Goal: Transaction & Acquisition: Purchase product/service

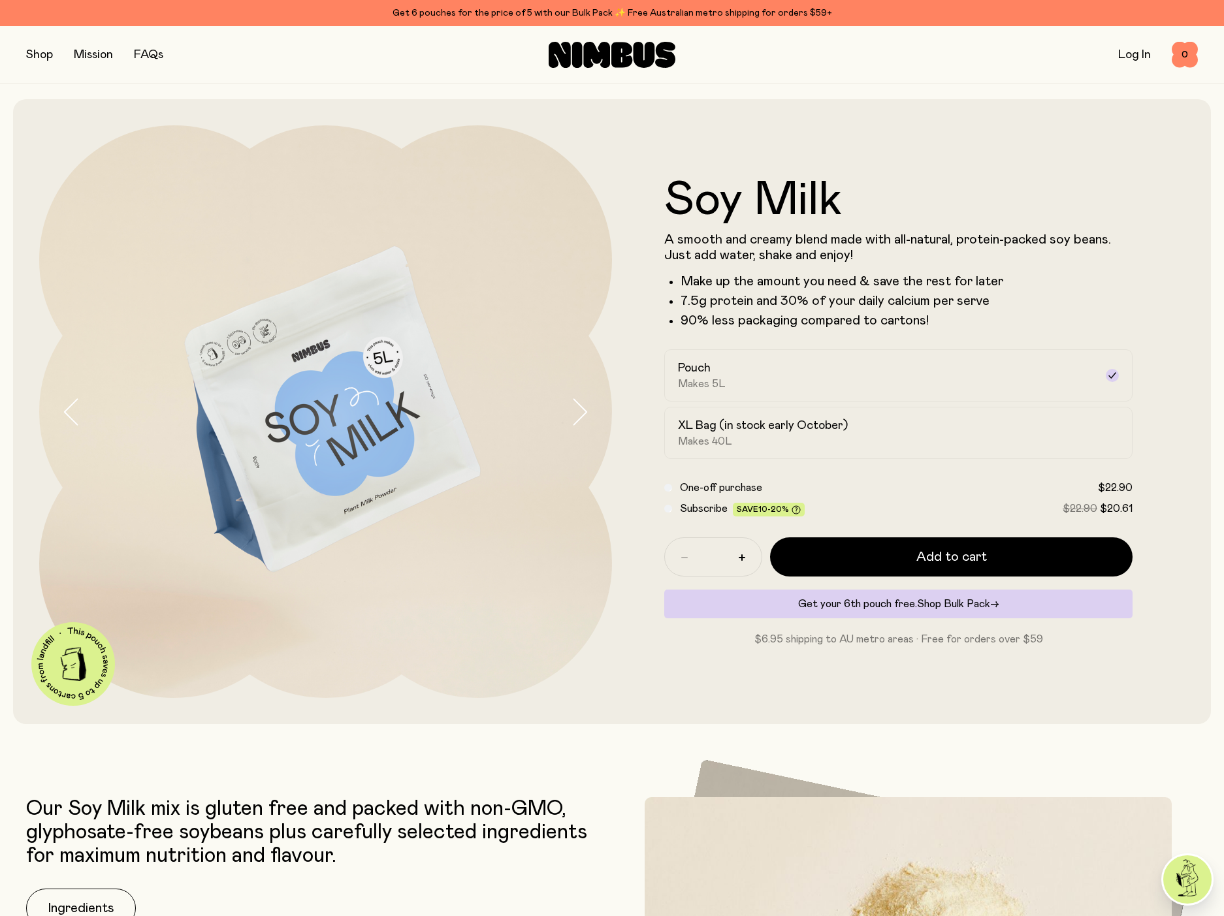
click at [960, 605] on span "Shop Bulk Pack" at bounding box center [953, 604] width 73 height 10
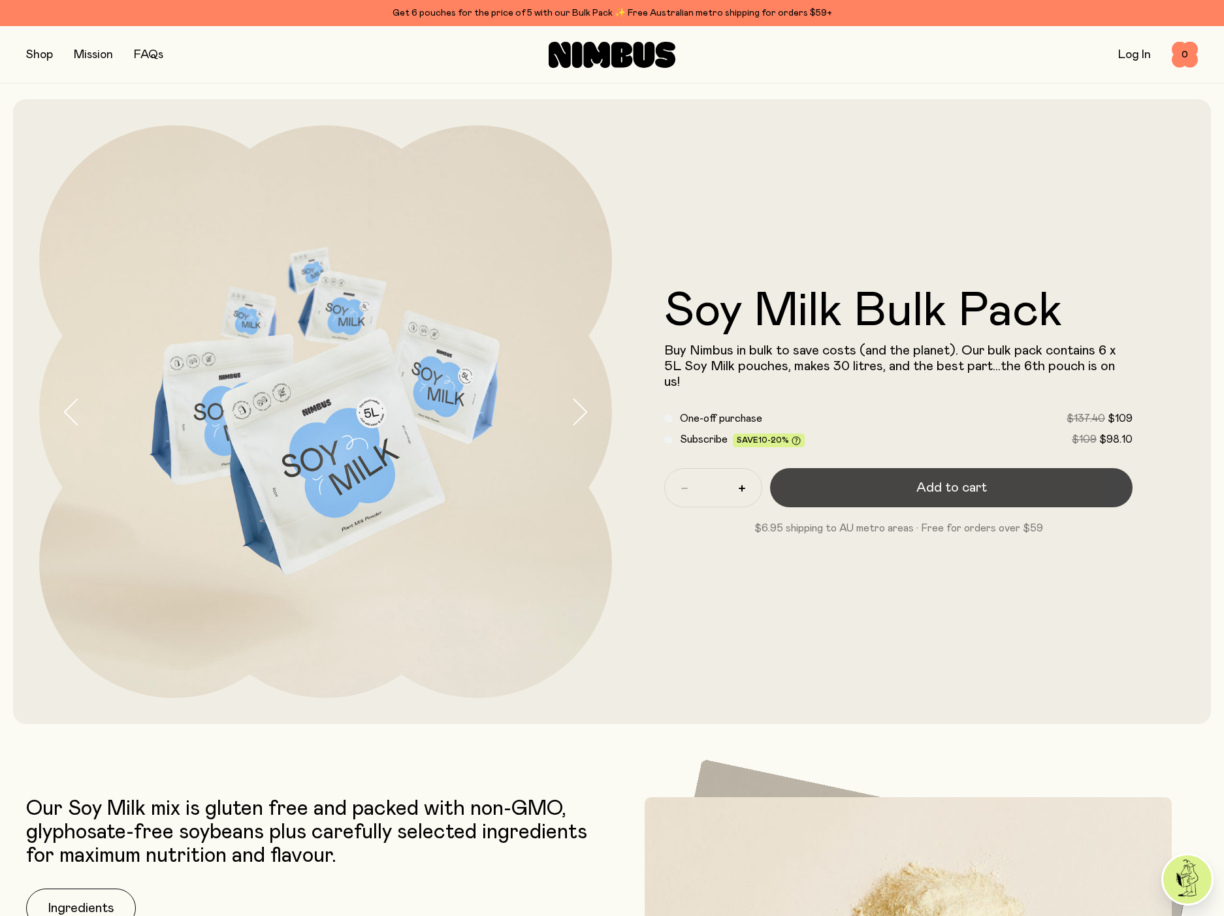
click at [970, 492] on button "Add to cart" at bounding box center [951, 487] width 362 height 39
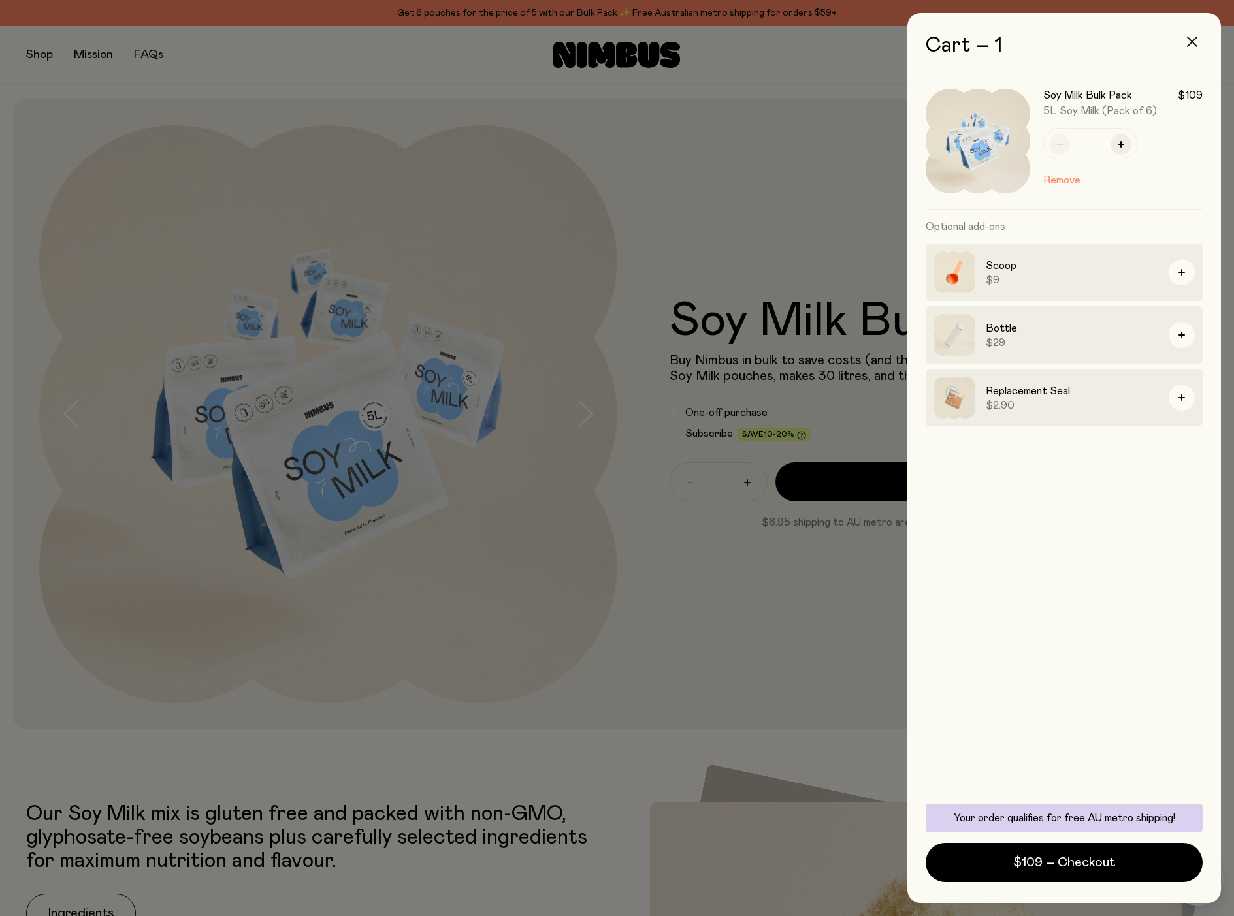
click at [1202, 45] on button "button" at bounding box center [1191, 41] width 31 height 31
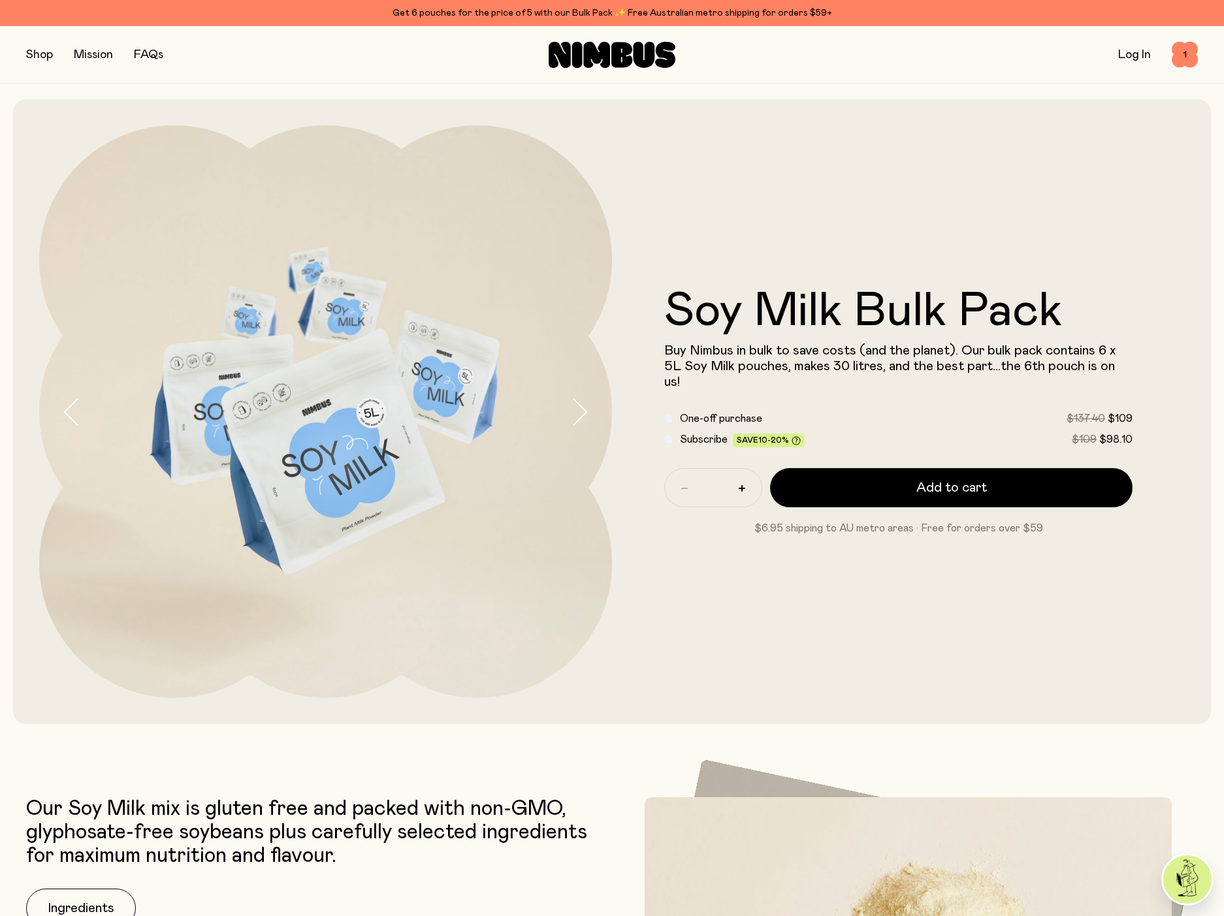
click at [43, 61] on button "button" at bounding box center [39, 55] width 27 height 18
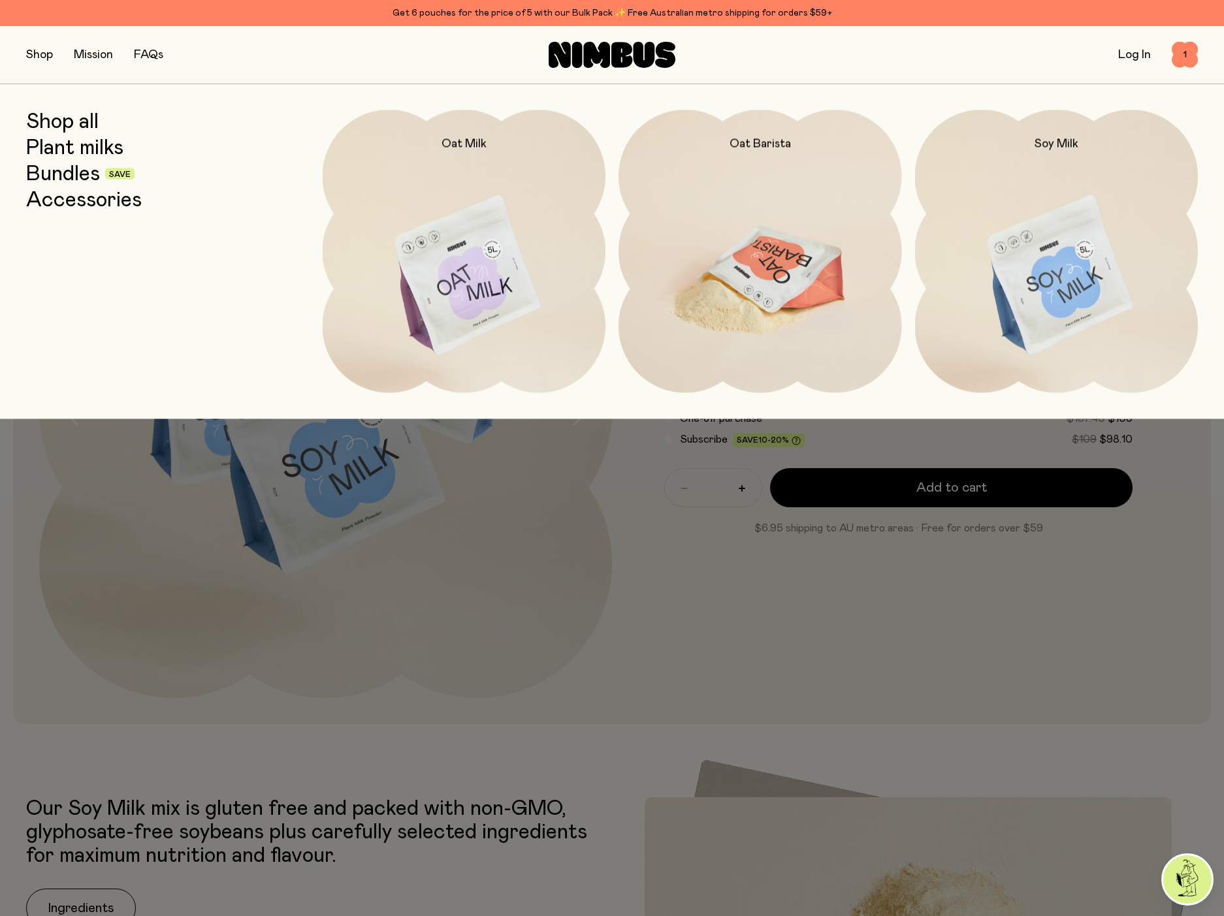
click at [749, 157] on img at bounding box center [759, 276] width 283 height 332
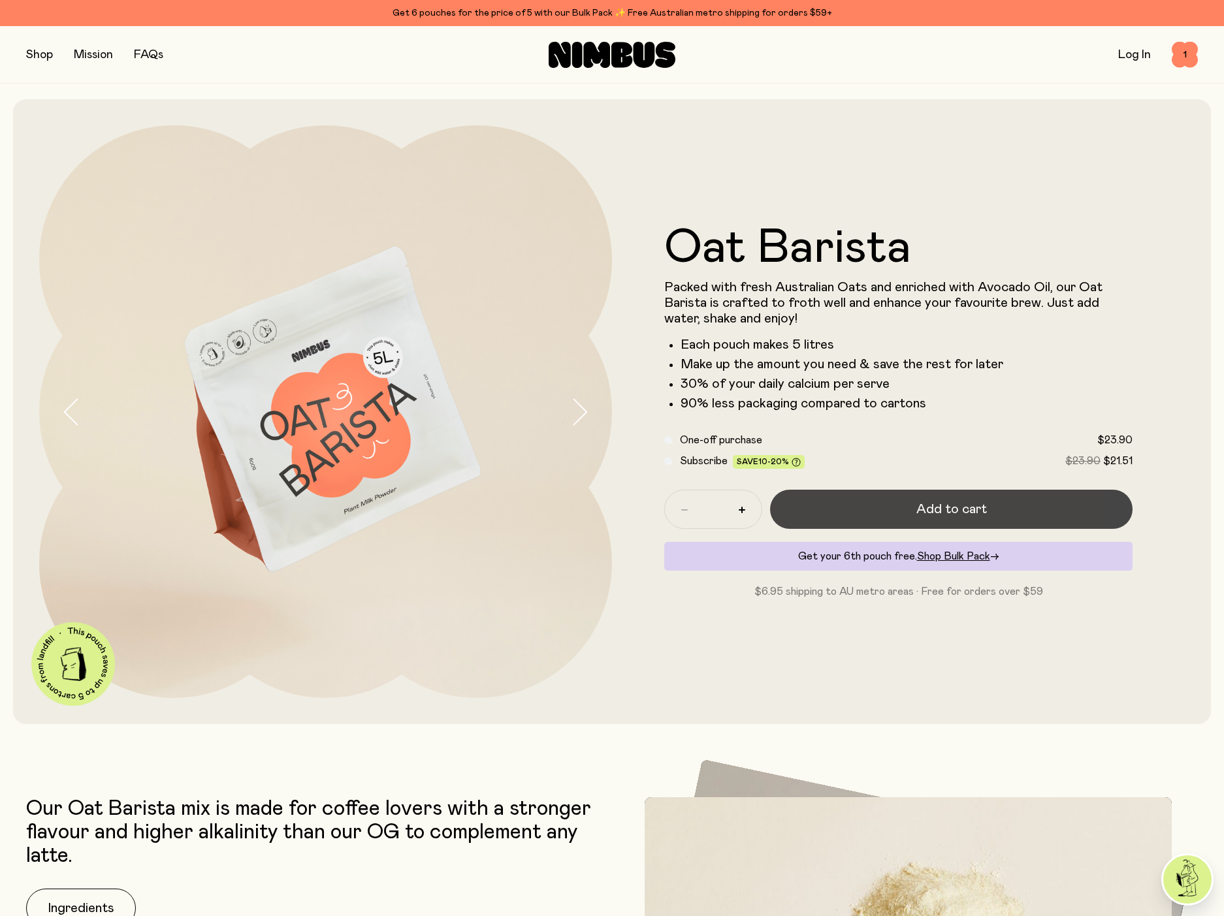
click at [1028, 513] on button "Add to cart" at bounding box center [951, 509] width 362 height 39
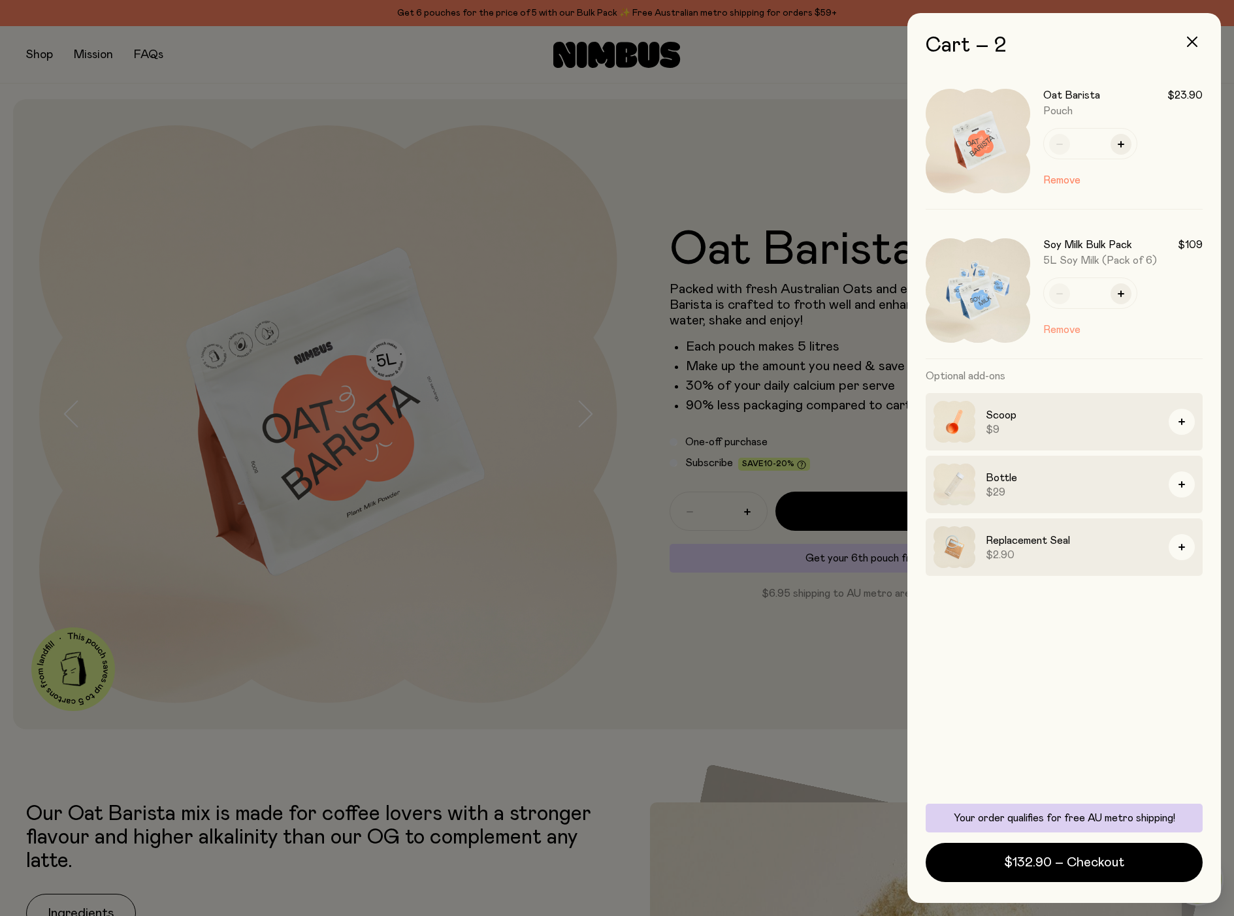
click at [1060, 334] on button "Remove" at bounding box center [1061, 330] width 37 height 16
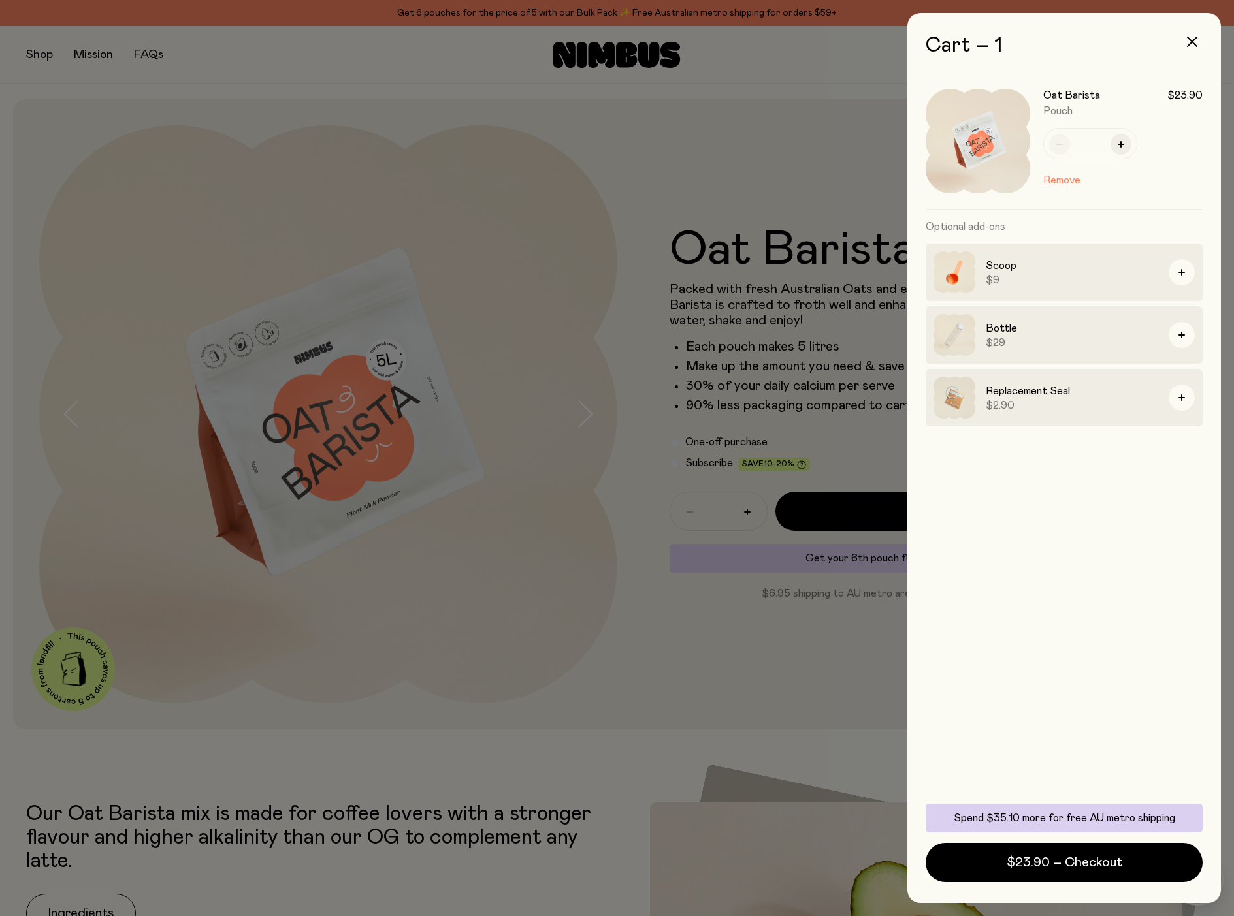
click at [692, 172] on div at bounding box center [617, 458] width 1234 height 916
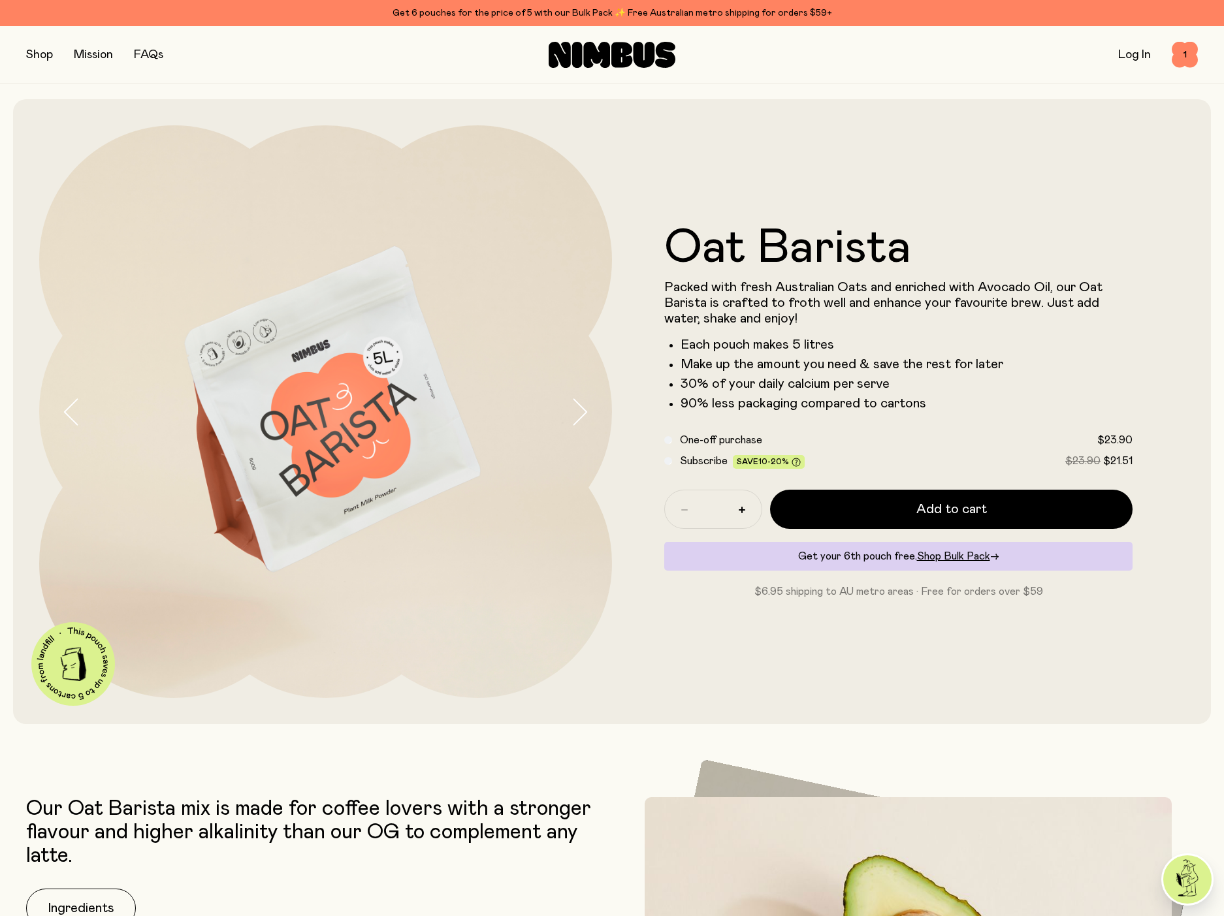
click at [44, 61] on button "button" at bounding box center [39, 55] width 27 height 18
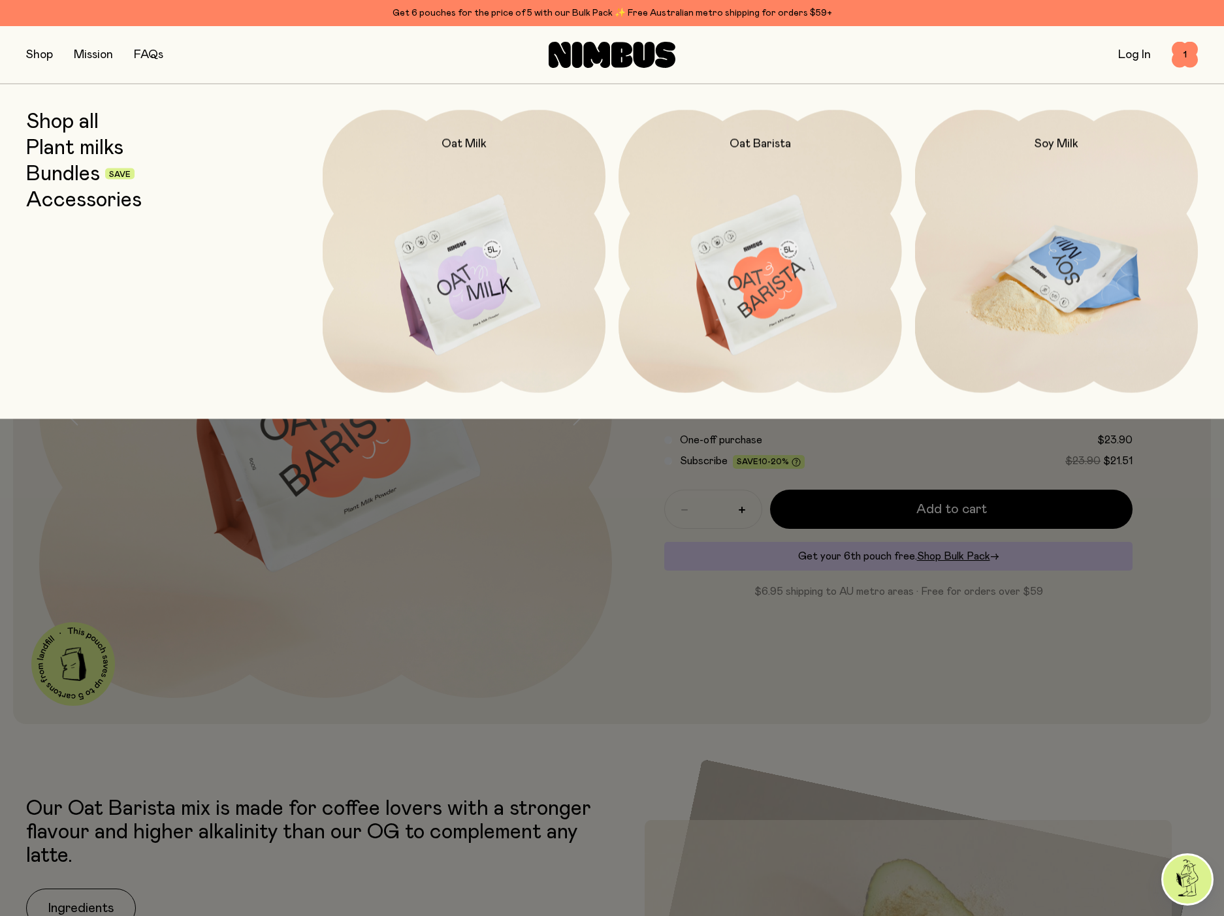
click at [1022, 260] on img at bounding box center [1056, 276] width 283 height 332
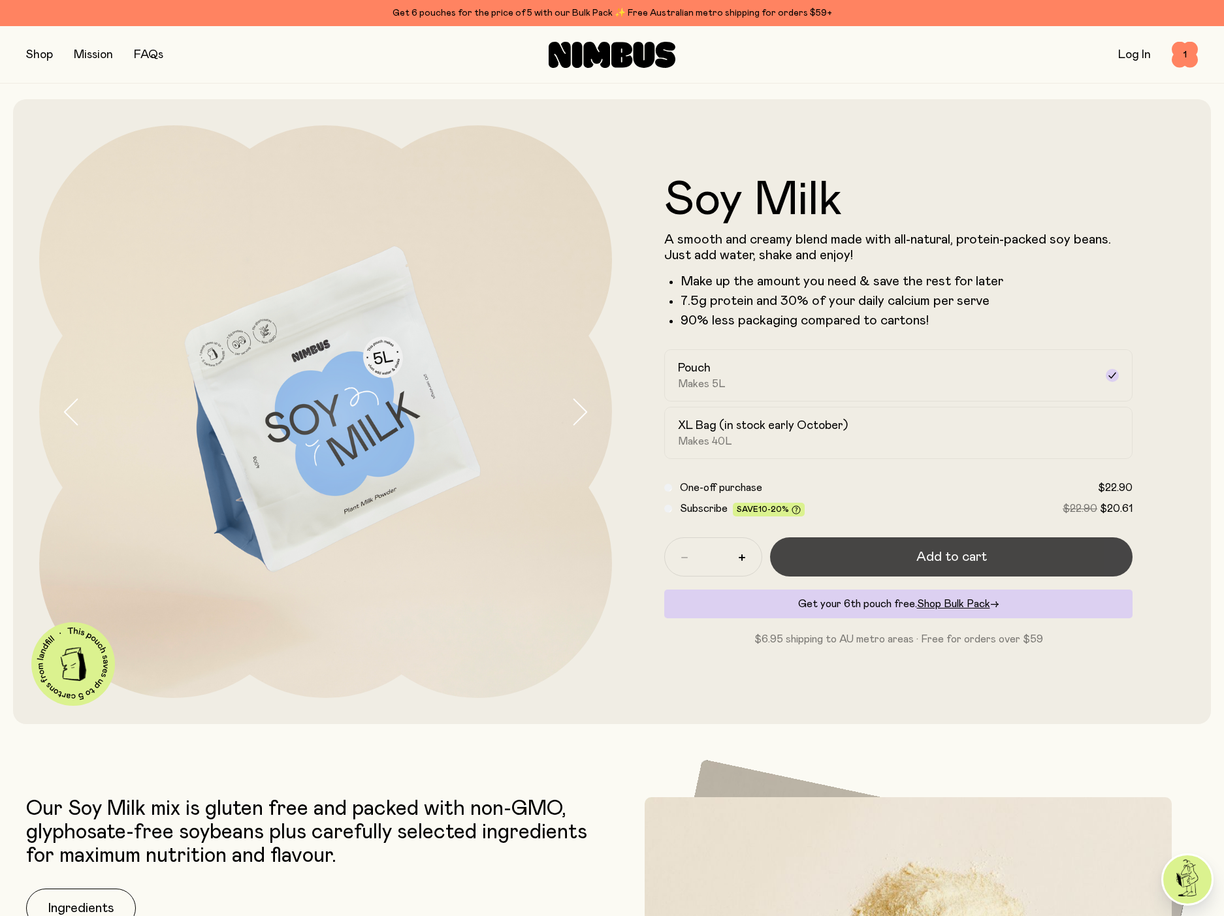
click at [1022, 563] on button "Add to cart" at bounding box center [951, 556] width 362 height 39
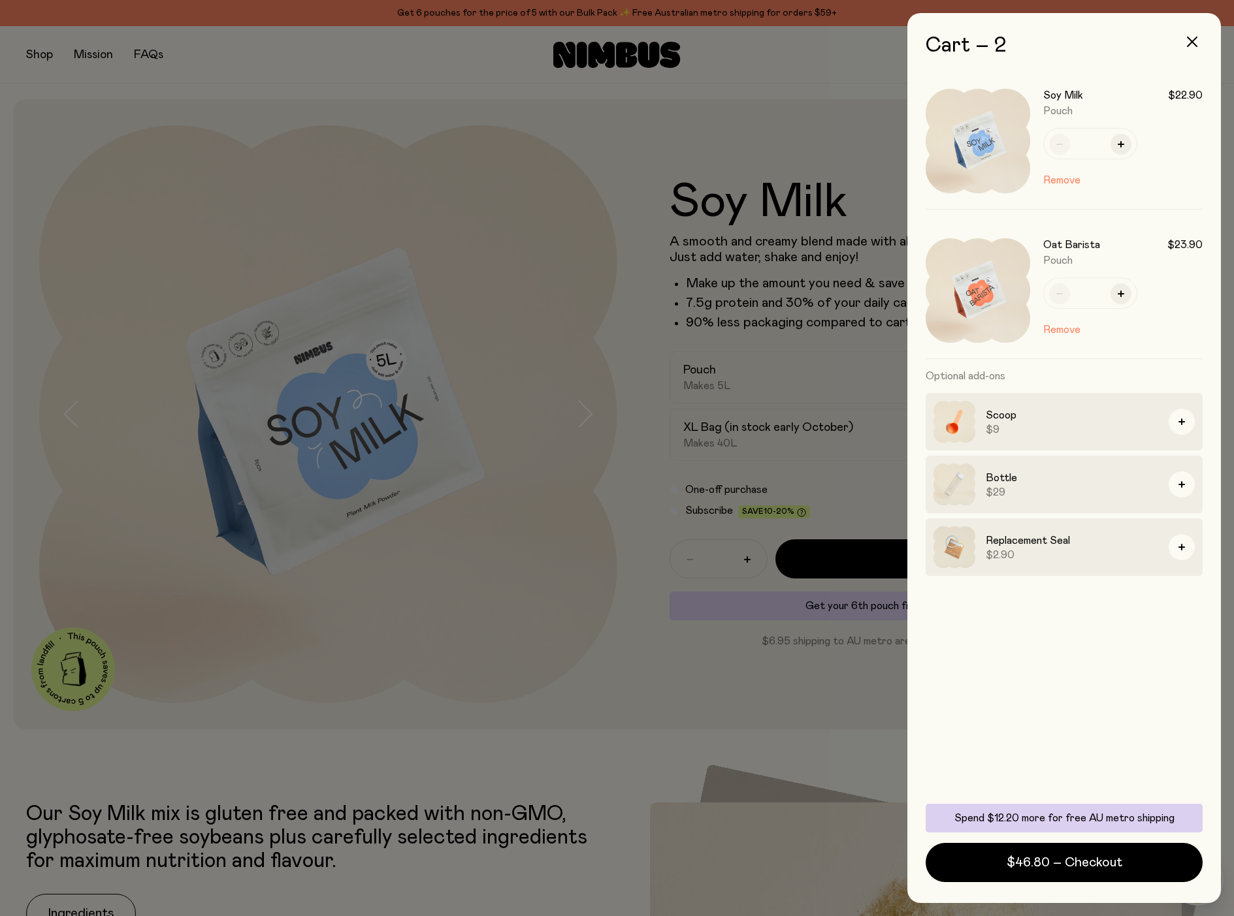
click at [536, 740] on div at bounding box center [617, 458] width 1234 height 916
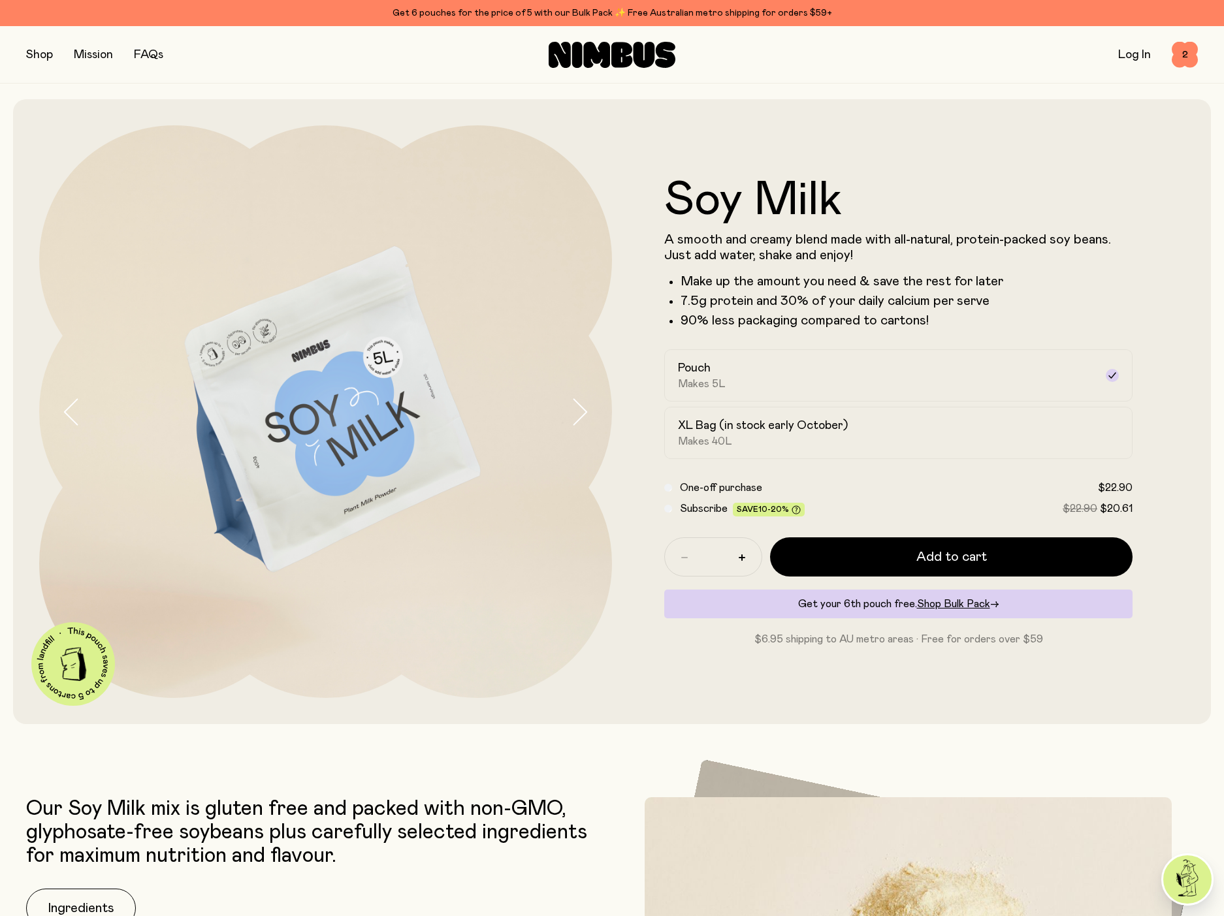
click at [45, 67] on div "Shop Mission FAQs Log In 2 2" at bounding box center [612, 54] width 1172 height 57
click at [36, 49] on button "button" at bounding box center [39, 55] width 27 height 18
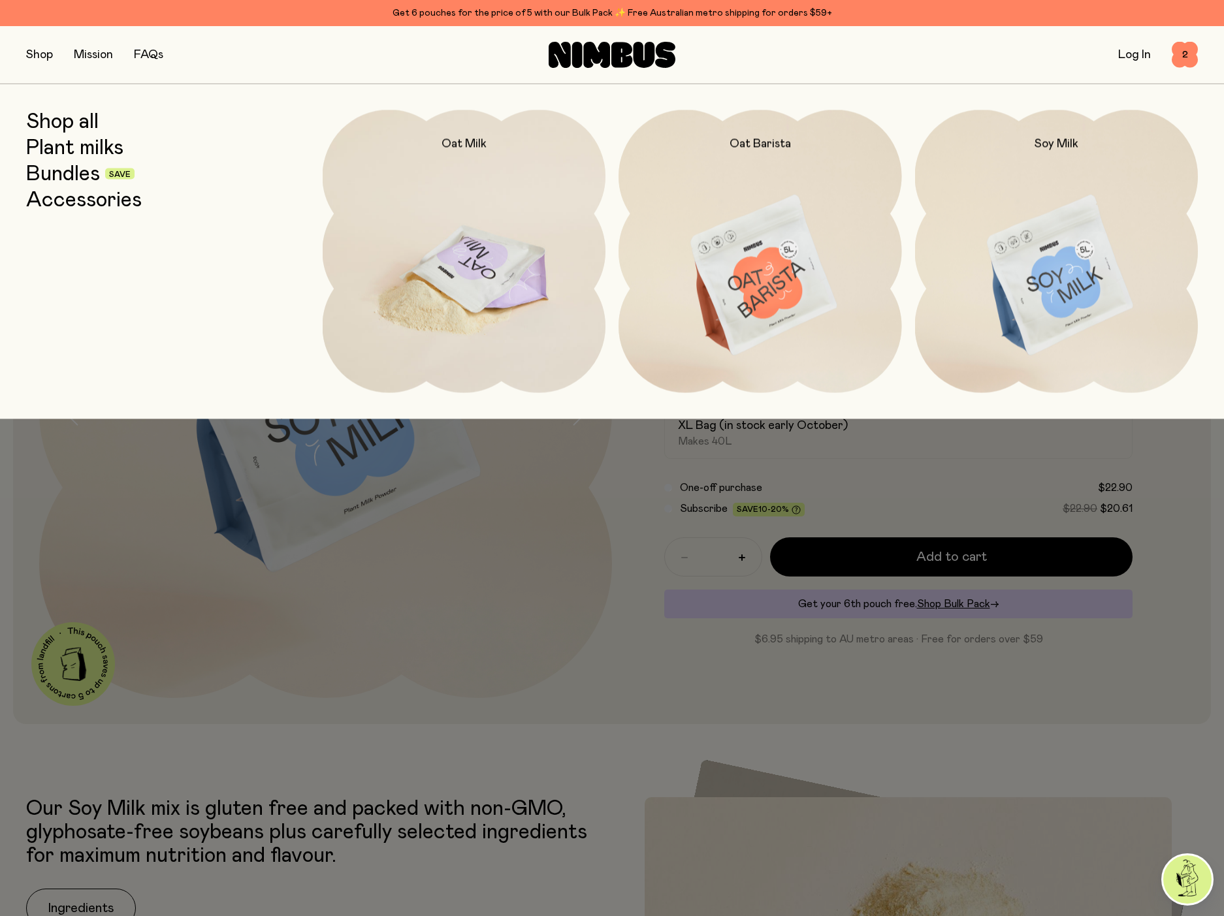
click at [475, 296] on img at bounding box center [464, 276] width 283 height 332
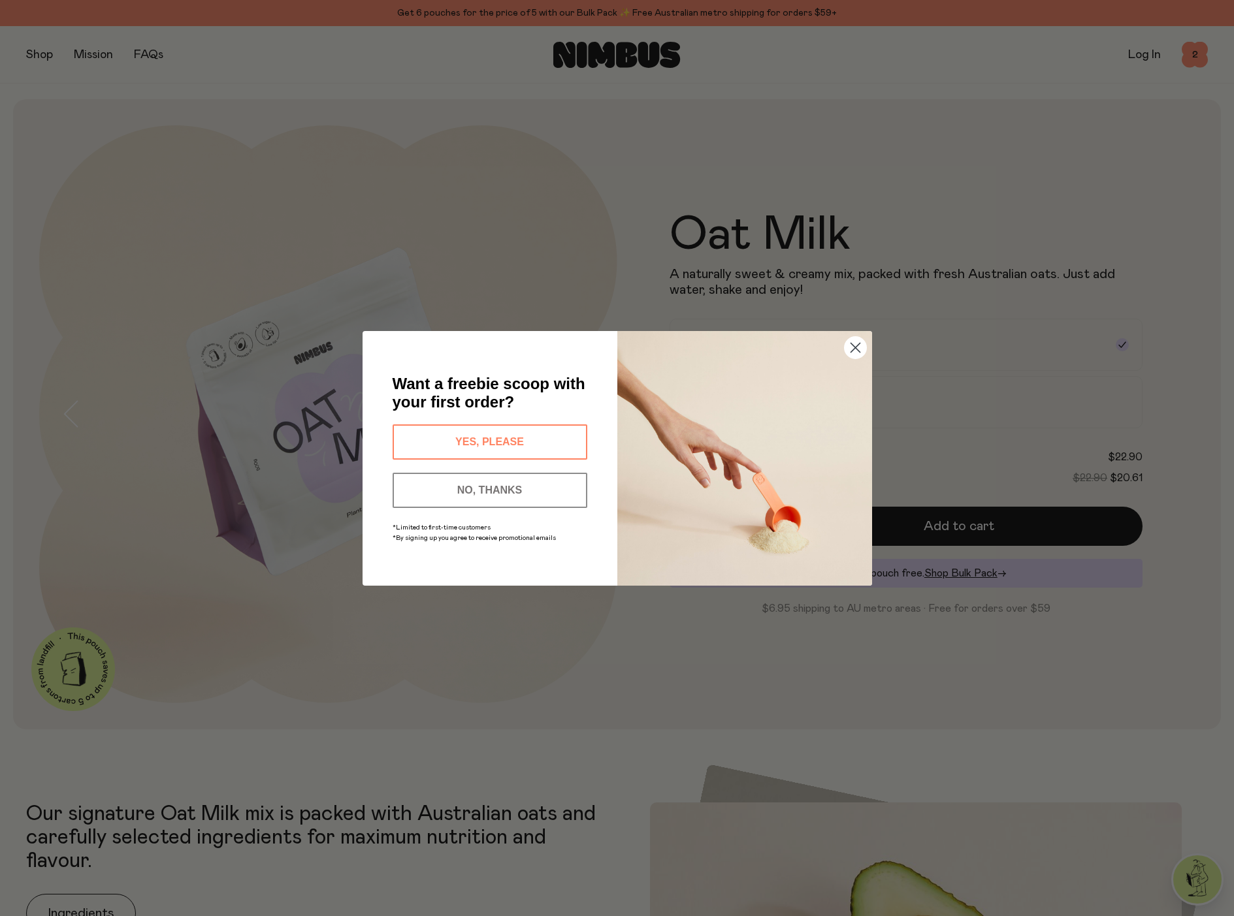
click at [478, 481] on button "NO, THANKS" at bounding box center [490, 490] width 195 height 35
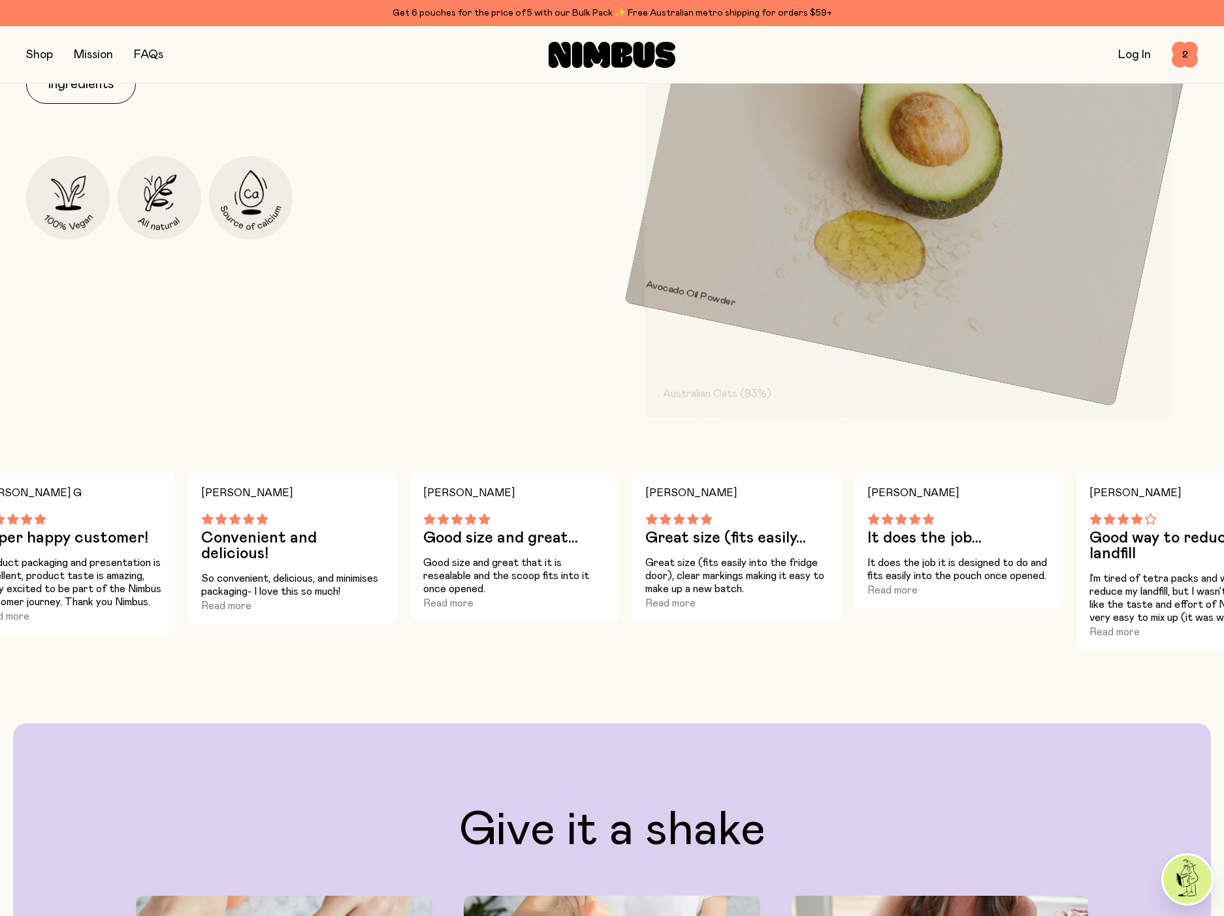
scroll to position [784, 0]
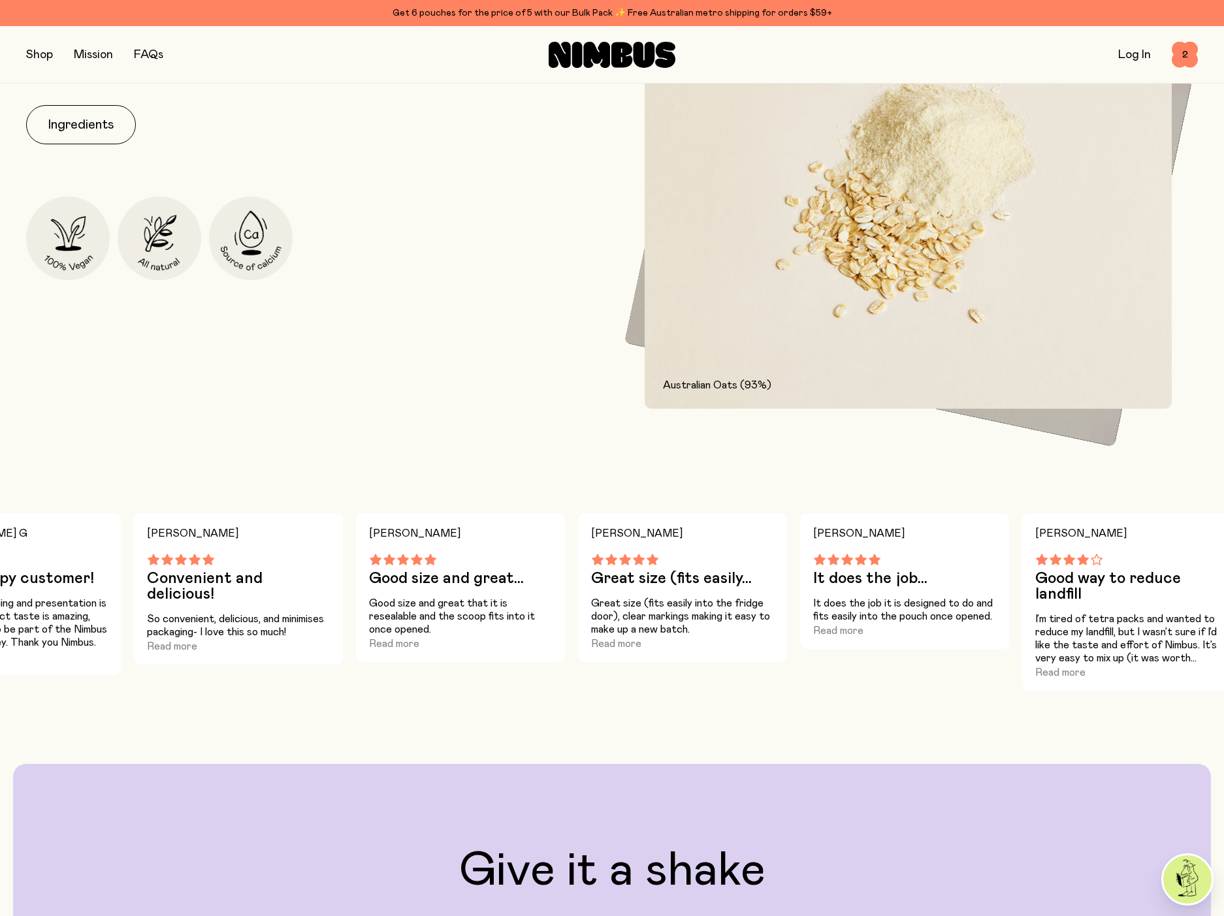
click at [36, 53] on button "button" at bounding box center [39, 55] width 27 height 18
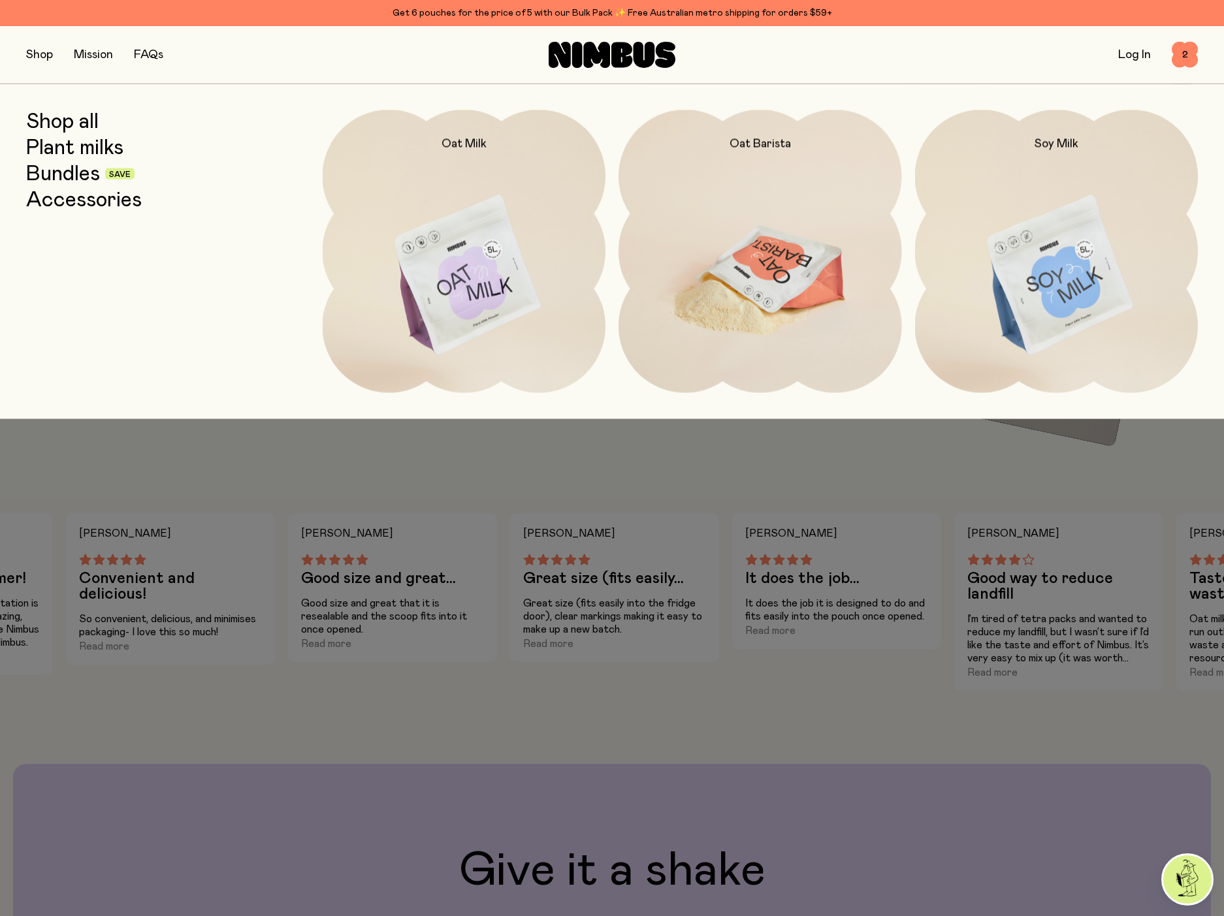
click at [719, 231] on img at bounding box center [759, 276] width 283 height 332
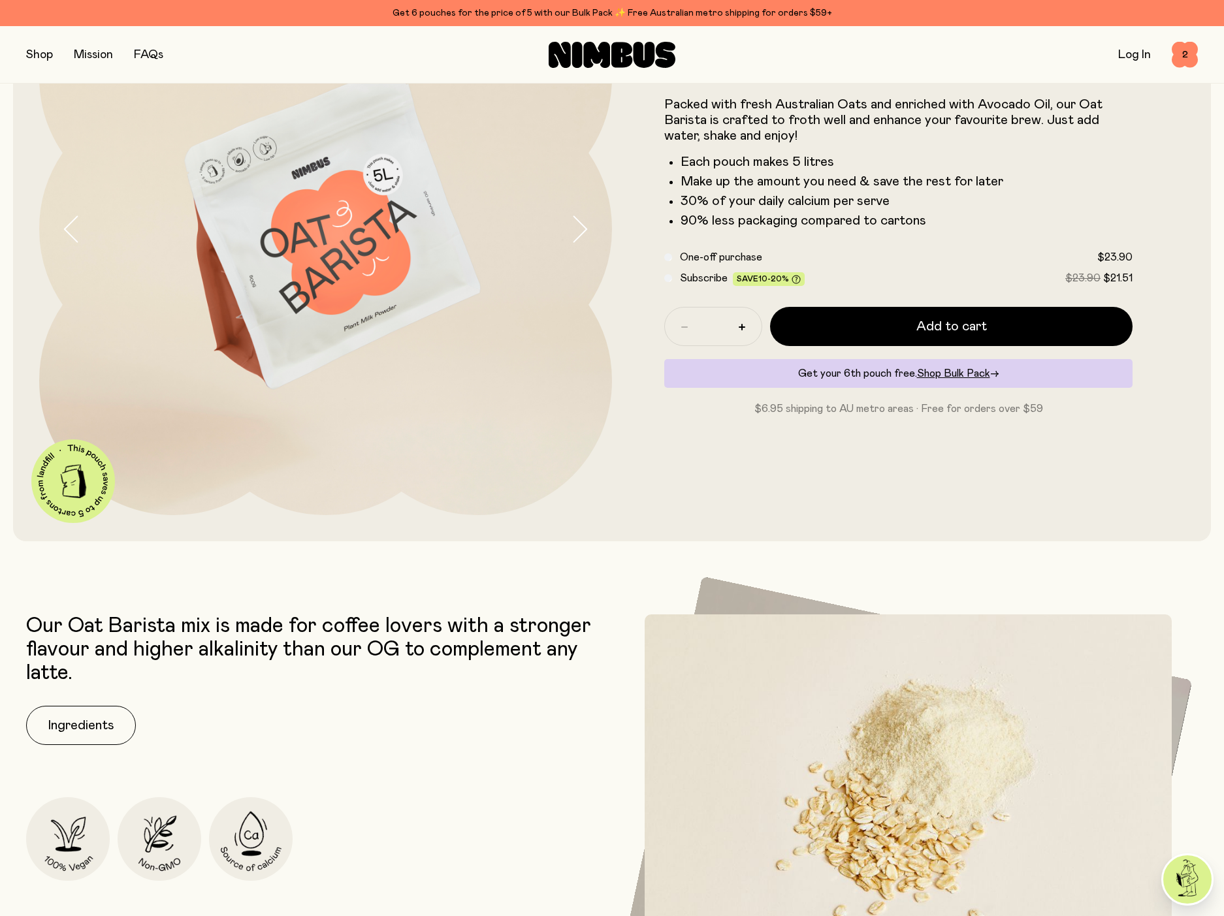
scroll to position [392, 0]
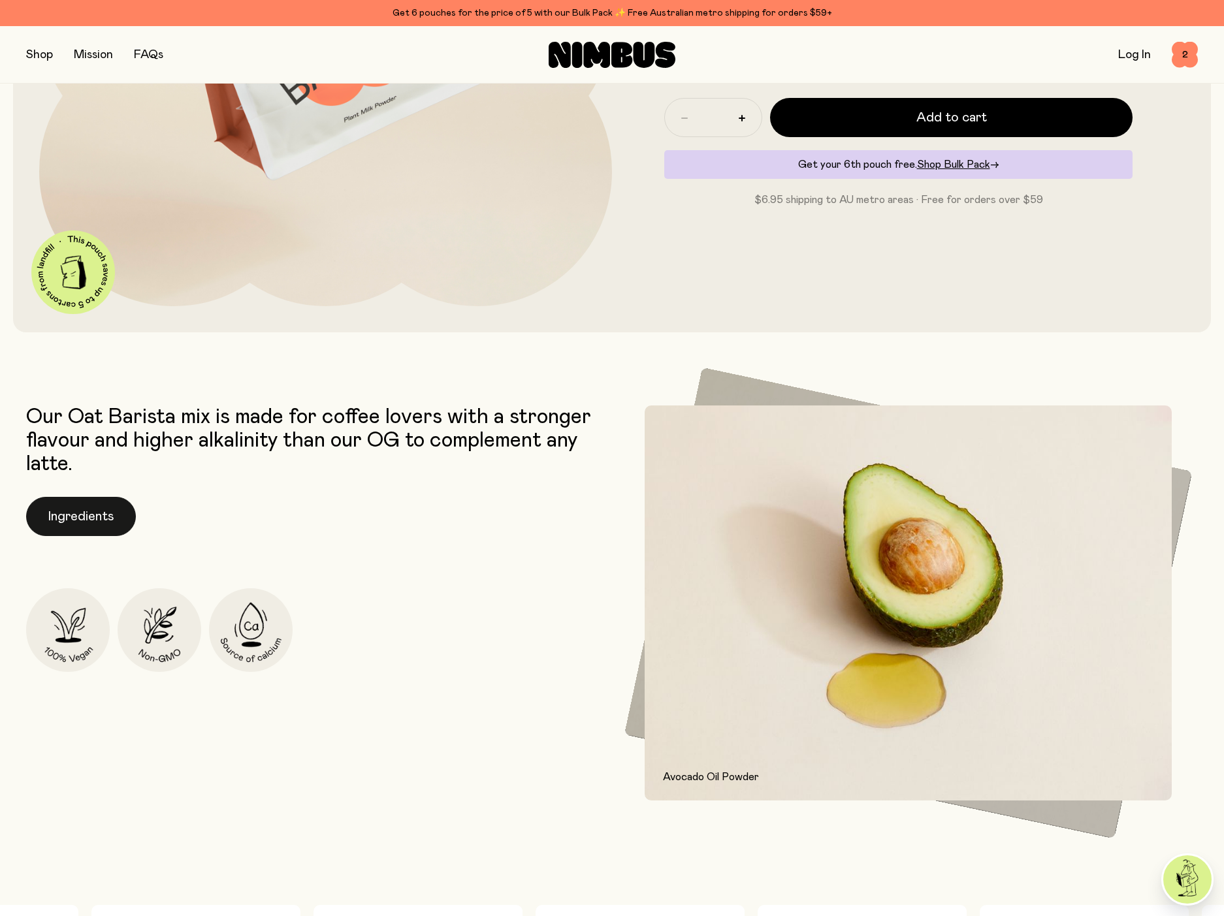
click at [70, 515] on button "Ingredients" at bounding box center [81, 516] width 110 height 39
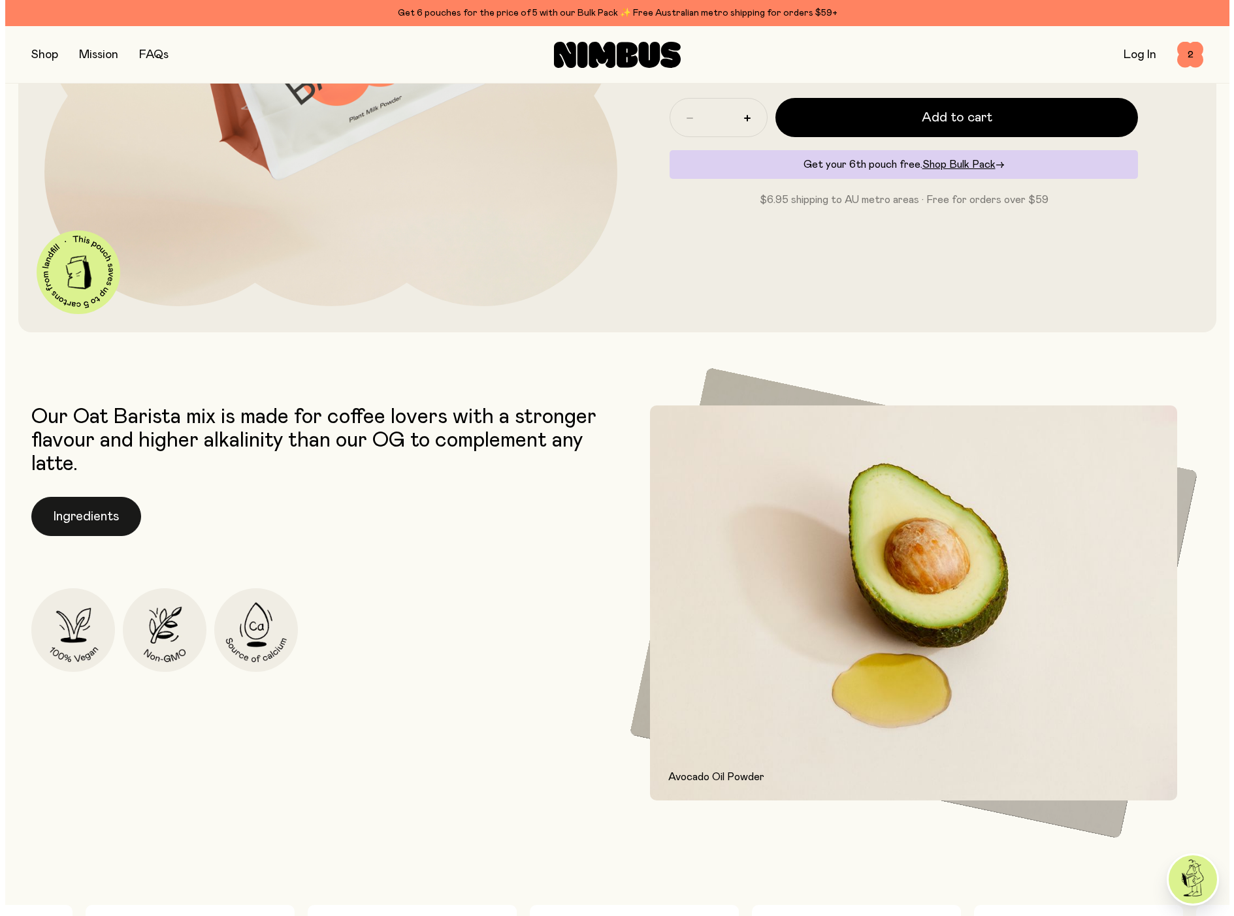
scroll to position [0, 0]
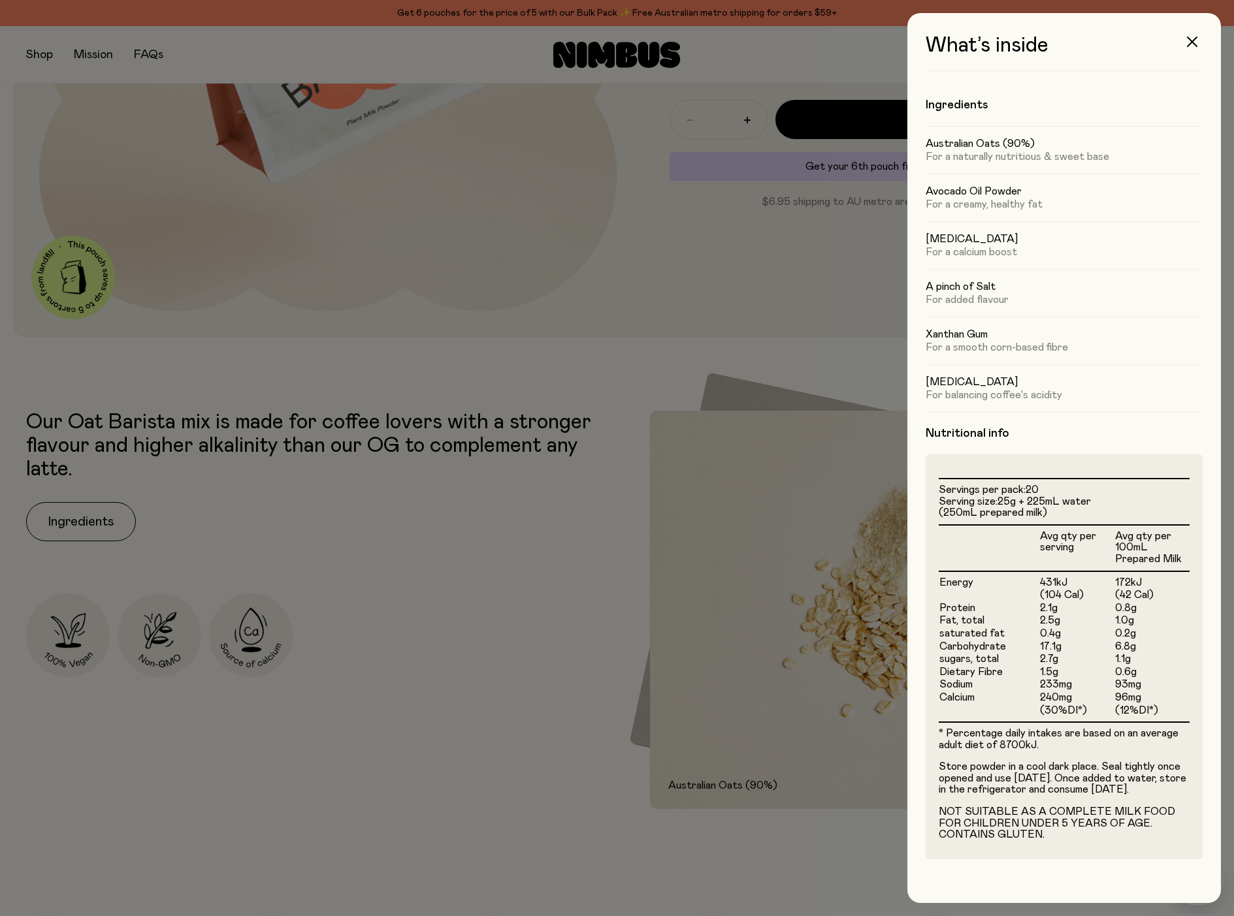
click at [726, 799] on div at bounding box center [617, 458] width 1234 height 916
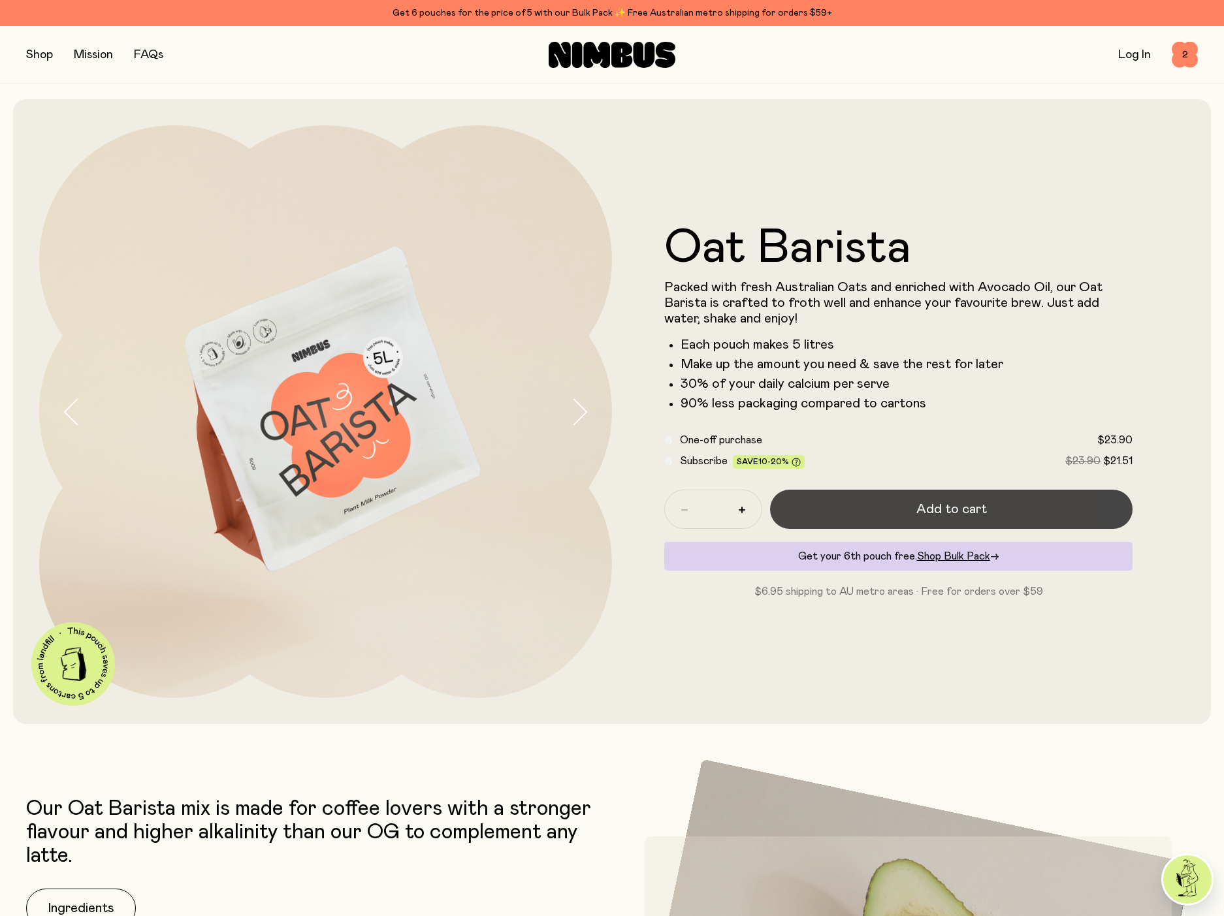
click at [906, 505] on button "Add to cart" at bounding box center [951, 509] width 362 height 39
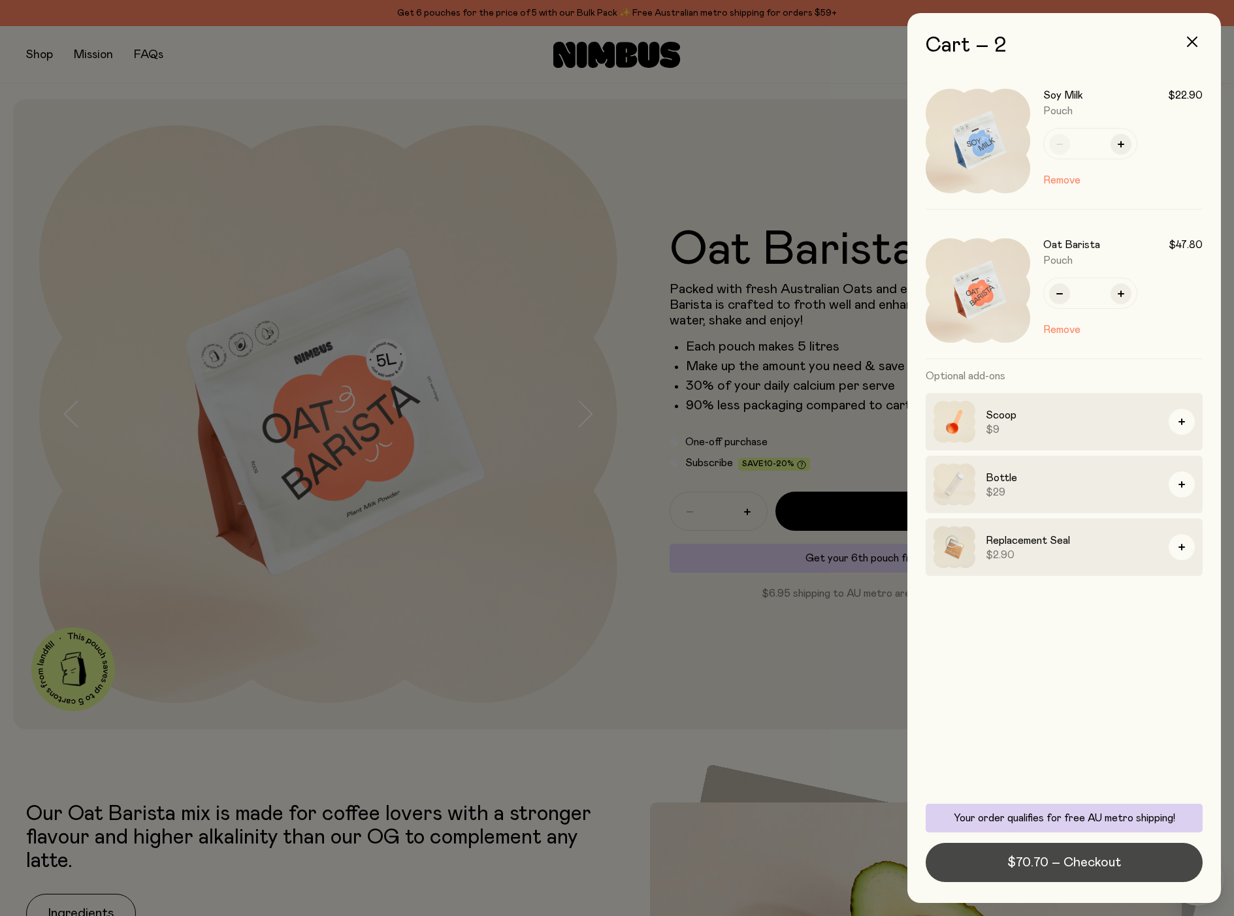
click at [1082, 867] on span "$70.70 – Checkout" at bounding box center [1064, 863] width 114 height 18
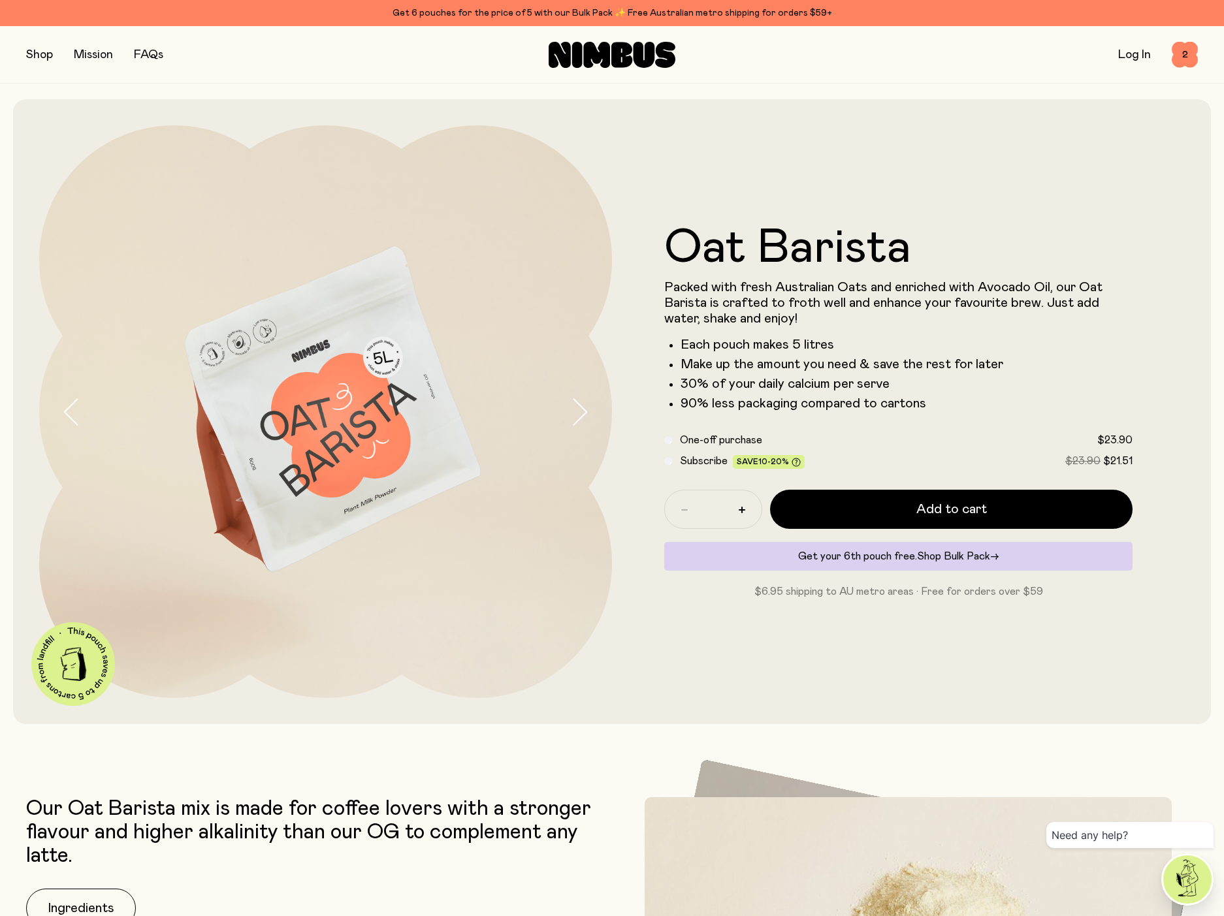
click at [924, 554] on span "Shop Bulk Pack" at bounding box center [953, 556] width 73 height 10
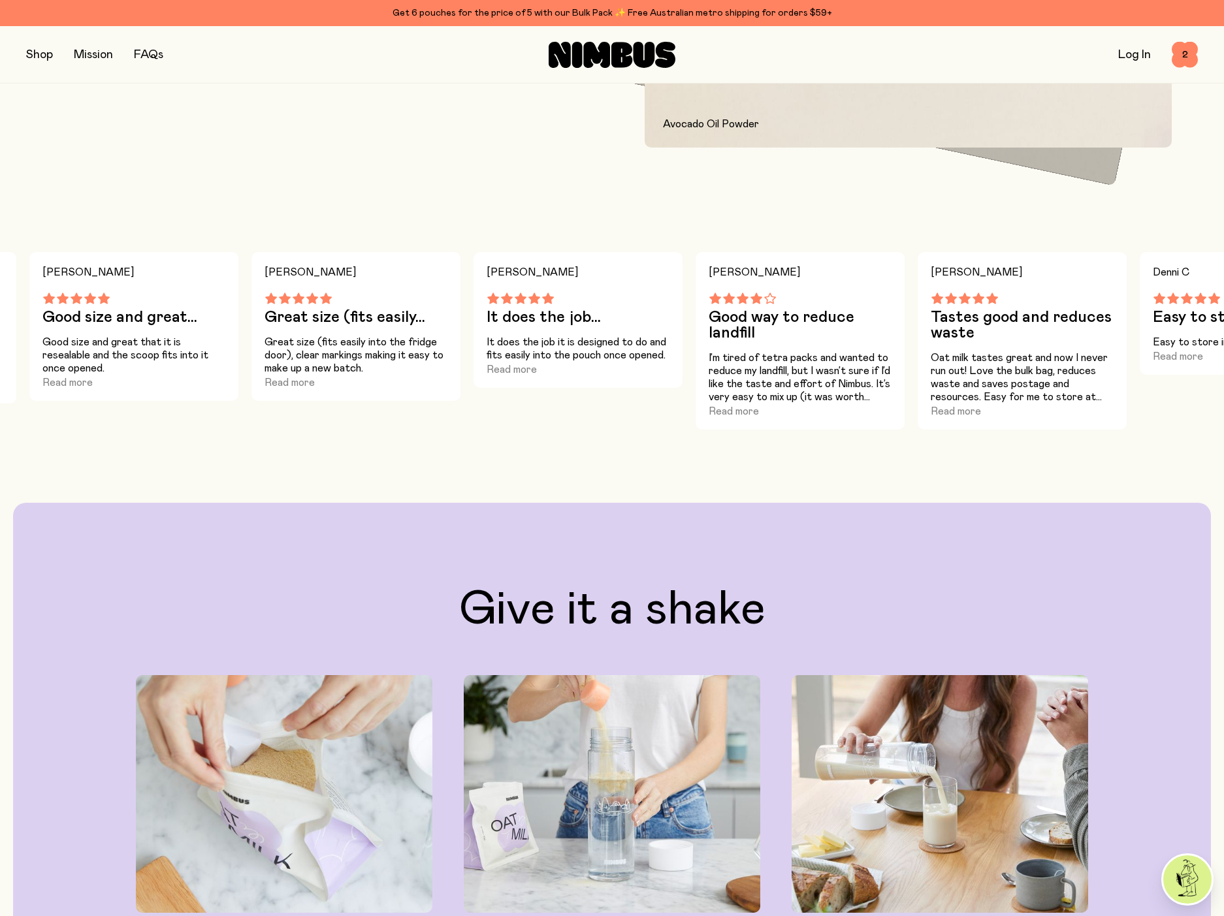
scroll to position [1306, 0]
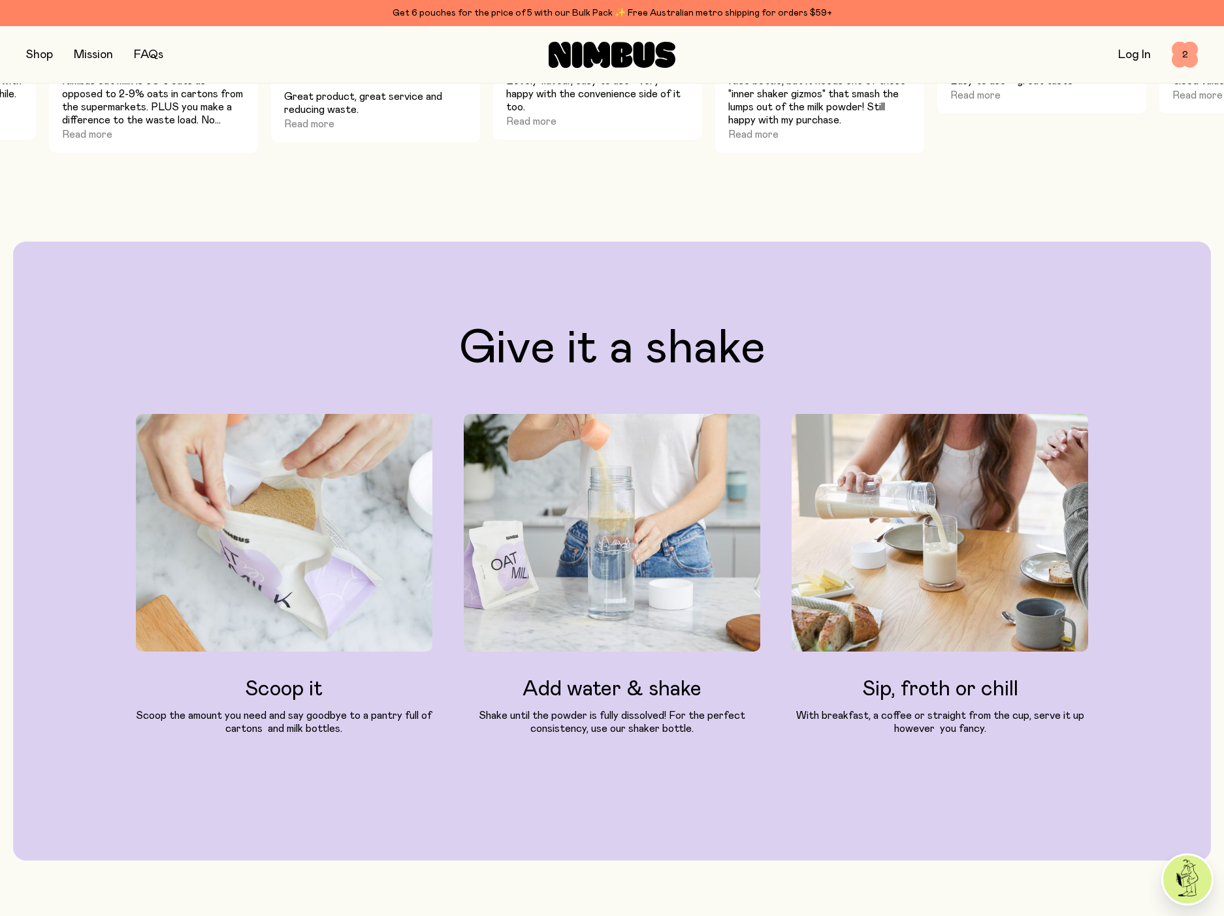
click at [1188, 52] on span "2" at bounding box center [1185, 55] width 26 height 26
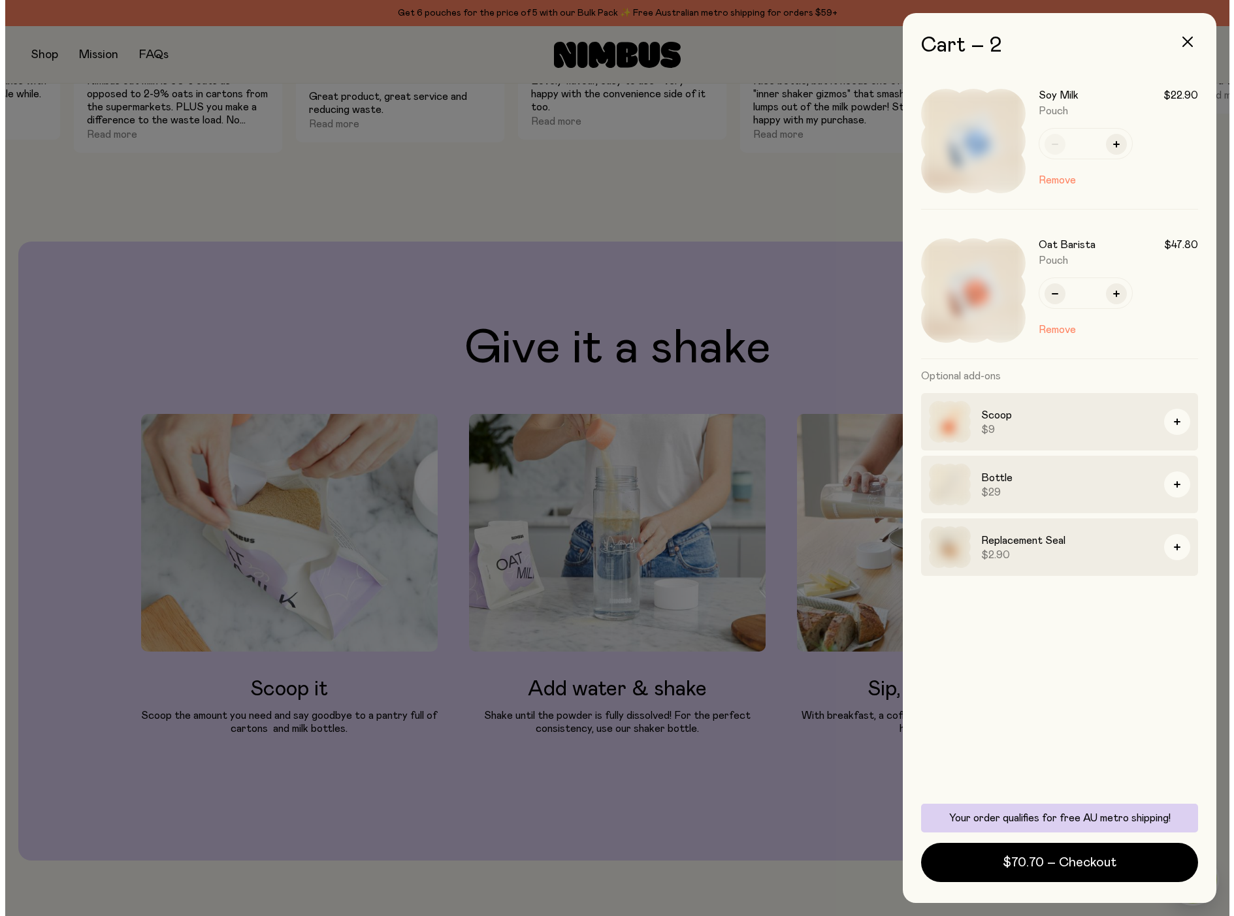
scroll to position [0, 0]
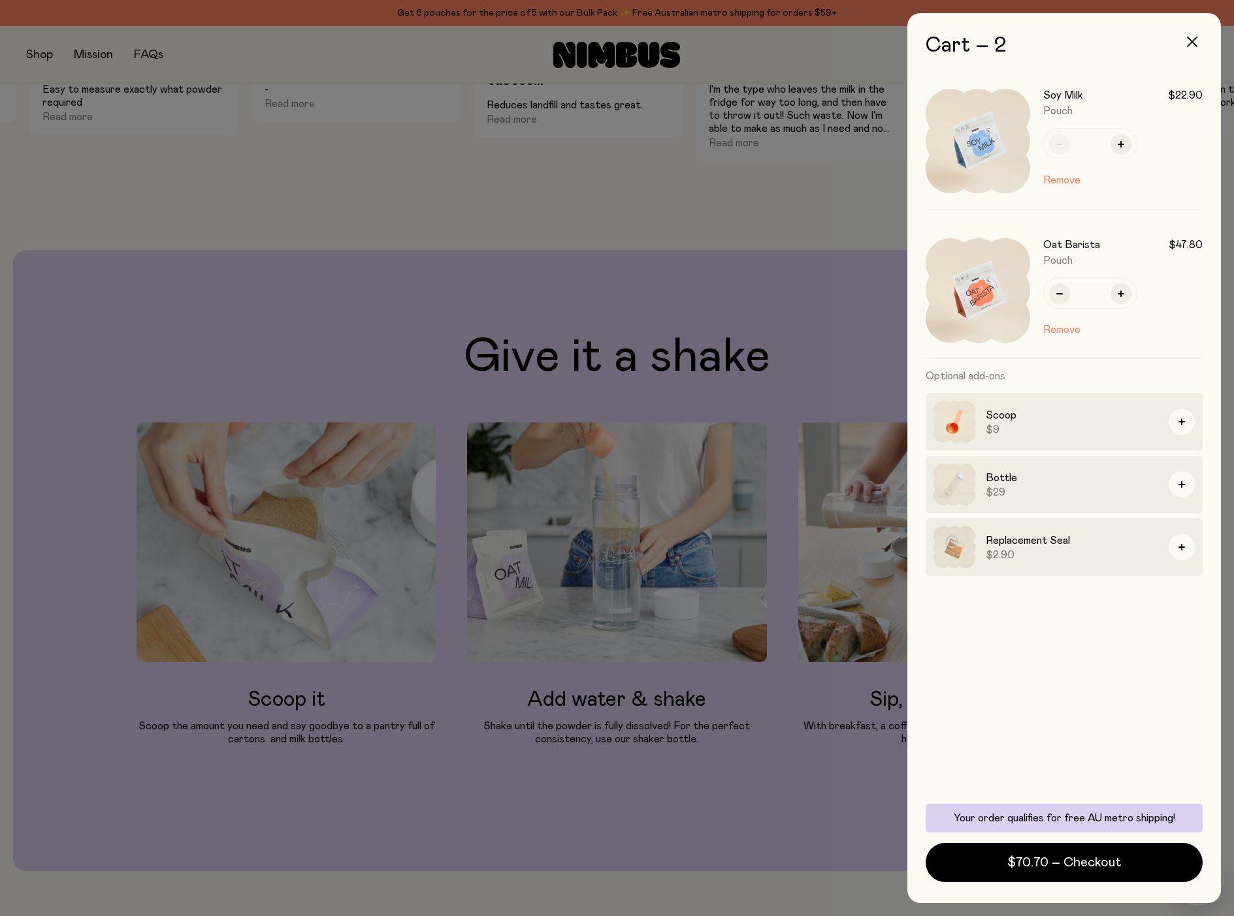
click at [1197, 40] on button "button" at bounding box center [1191, 41] width 31 height 31
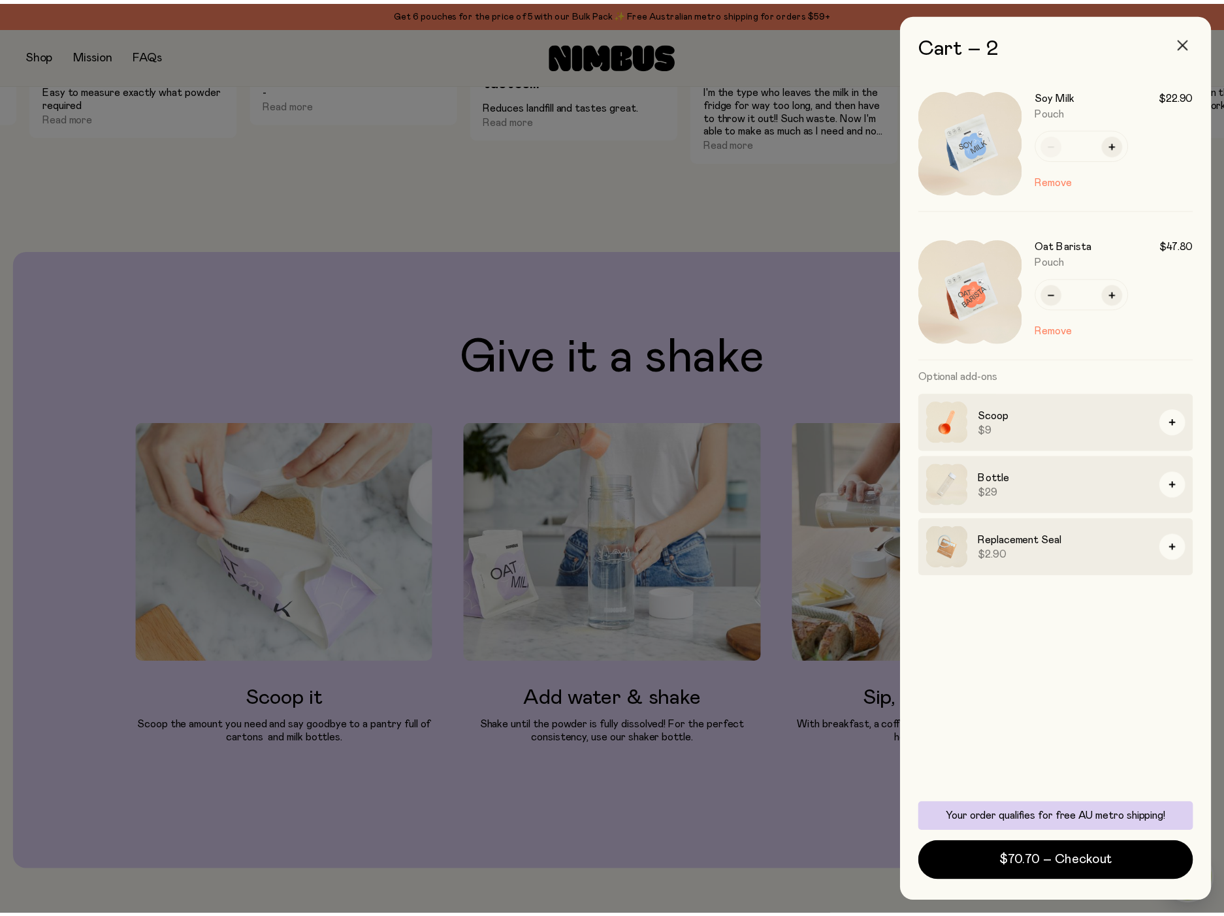
scroll to position [1306, 0]
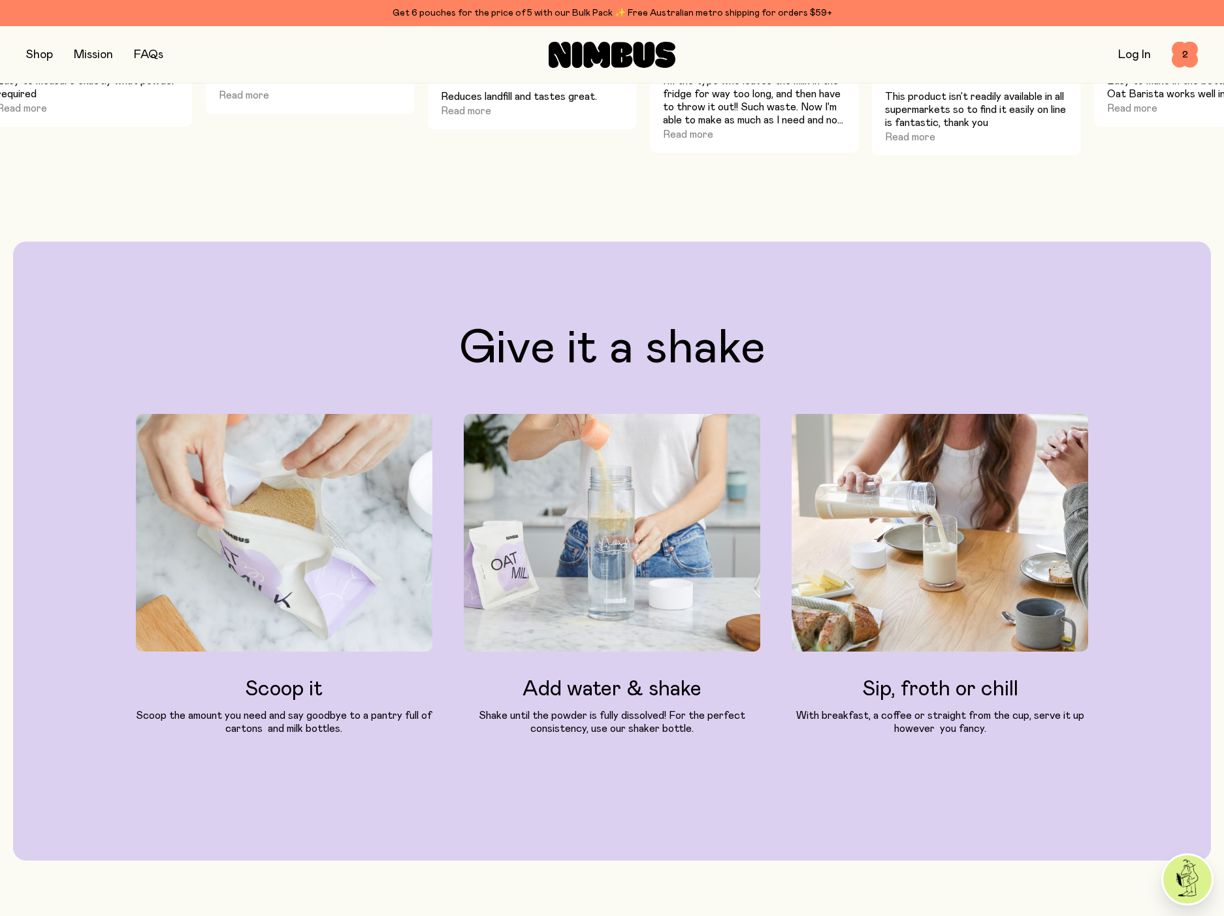
click at [462, 12] on div "Get 6 pouches for the price of 5 with our Bulk Pack ✨ Free Australian metro shi…" at bounding box center [612, 13] width 1172 height 16
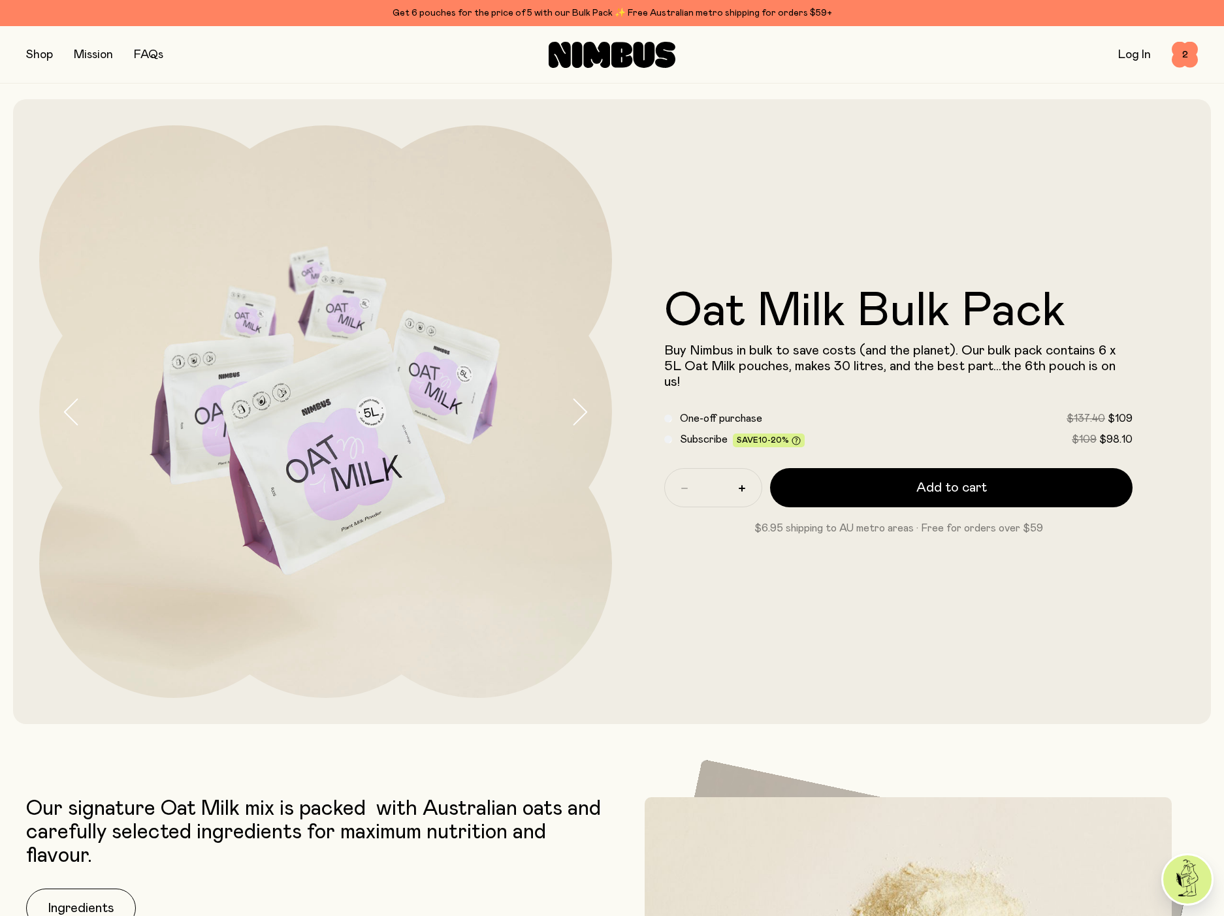
click at [42, 50] on button "button" at bounding box center [39, 55] width 27 height 18
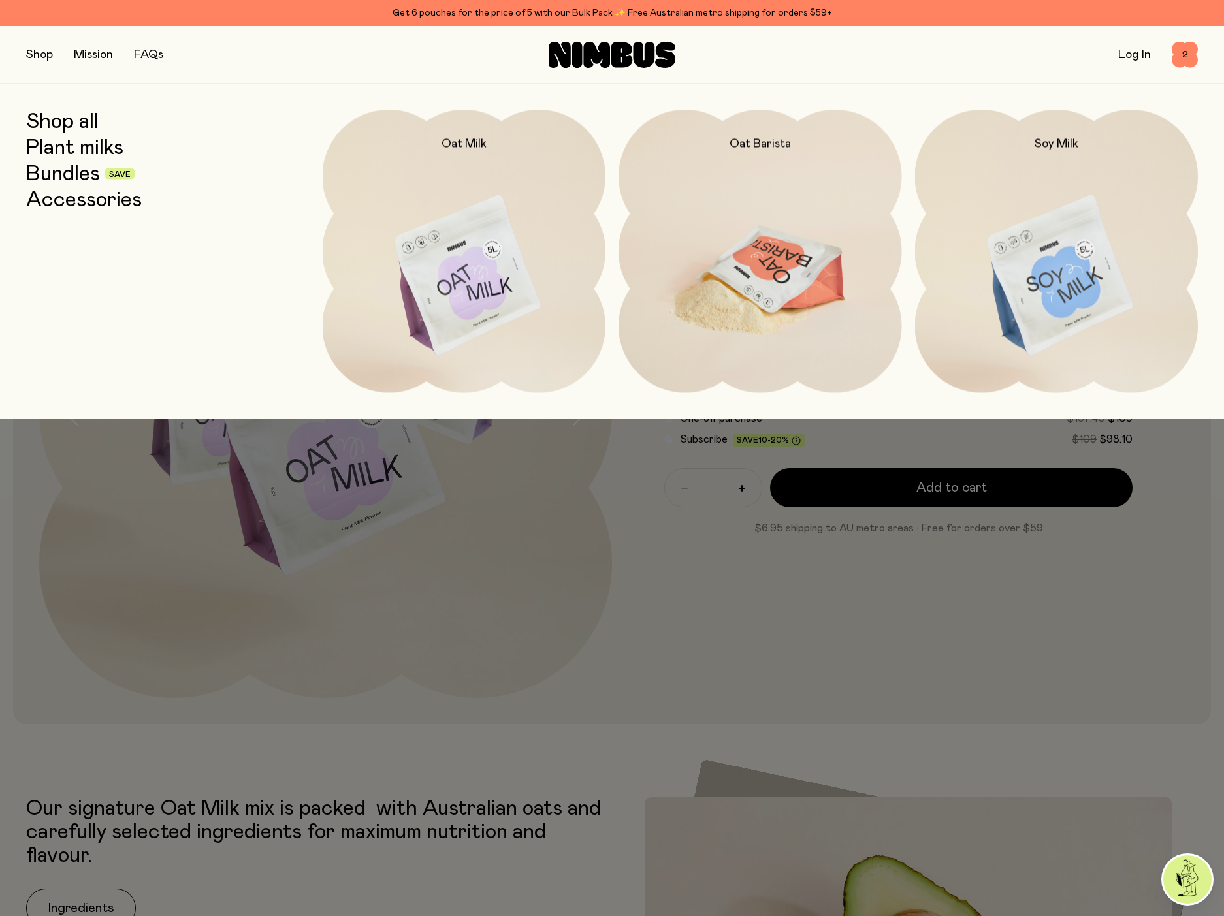
click at [752, 327] on img at bounding box center [759, 276] width 283 height 332
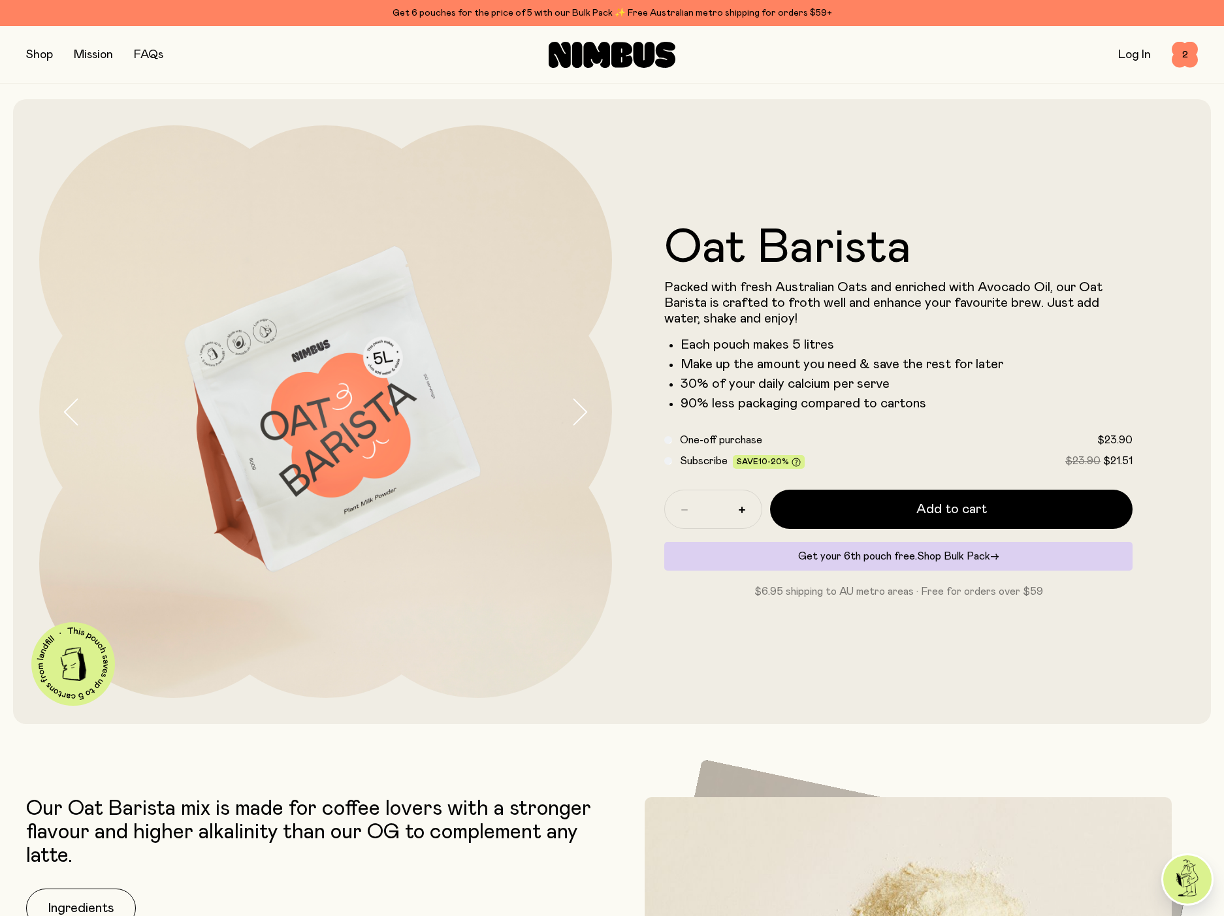
click at [959, 554] on span "Shop Bulk Pack" at bounding box center [953, 556] width 73 height 10
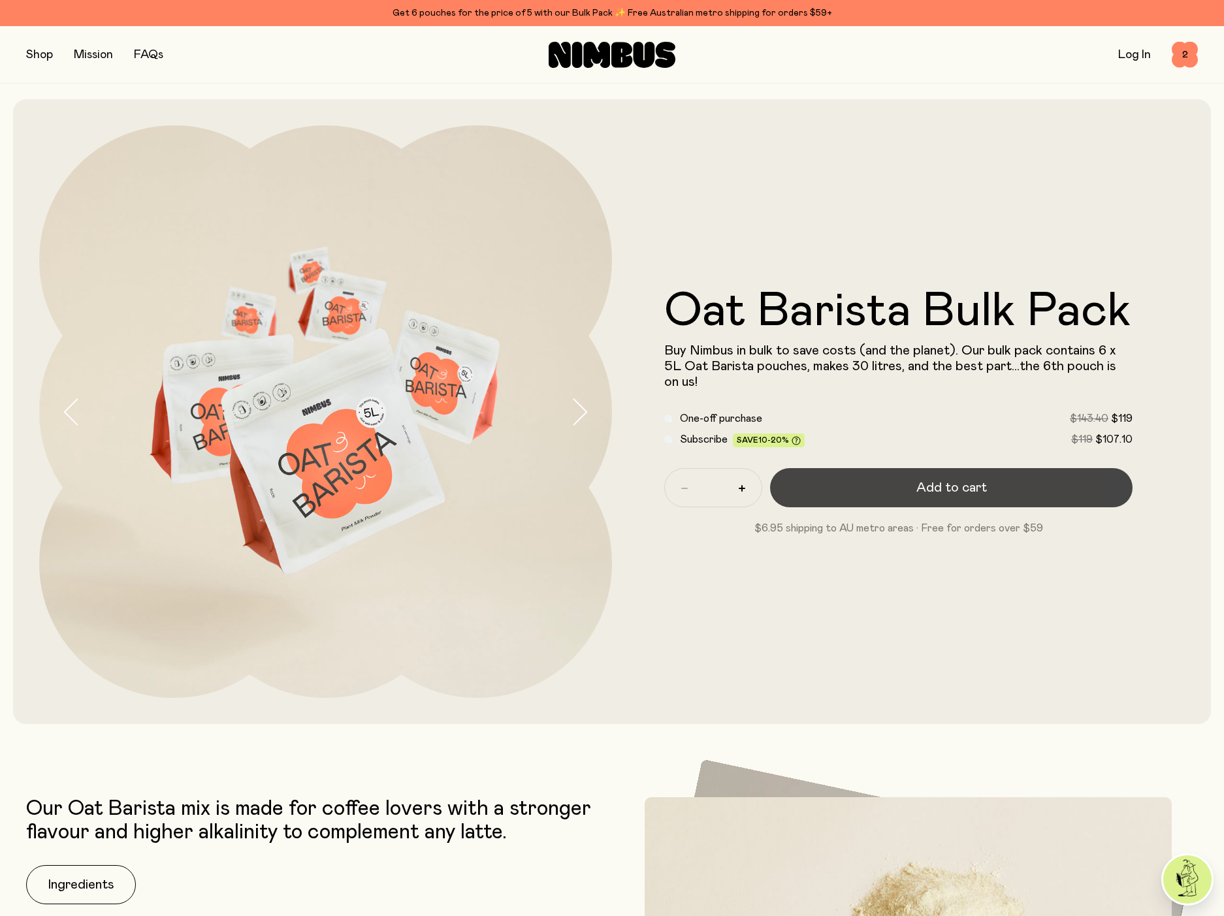
click at [853, 494] on button "Add to cart" at bounding box center [951, 487] width 362 height 39
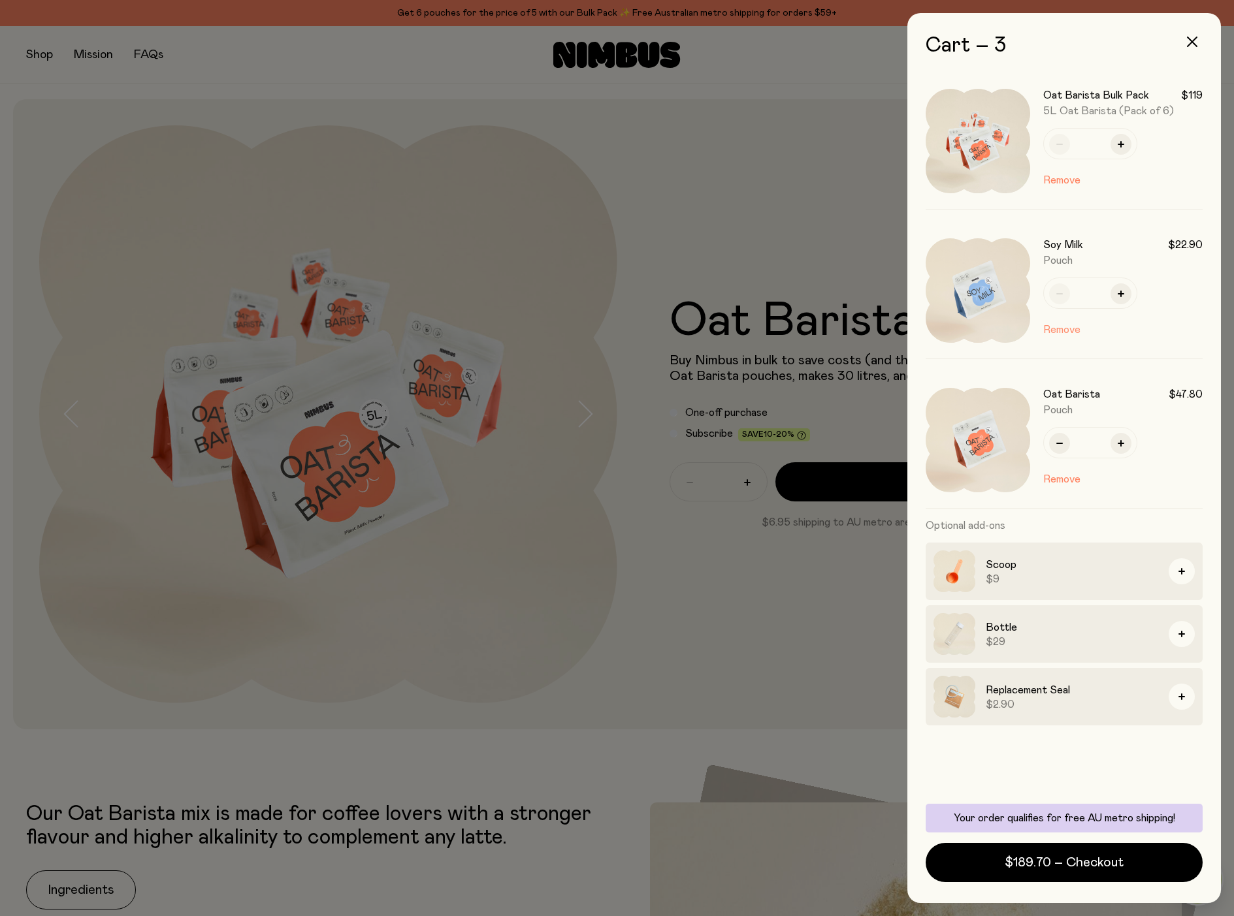
click at [1068, 332] on button "Remove" at bounding box center [1061, 330] width 37 height 16
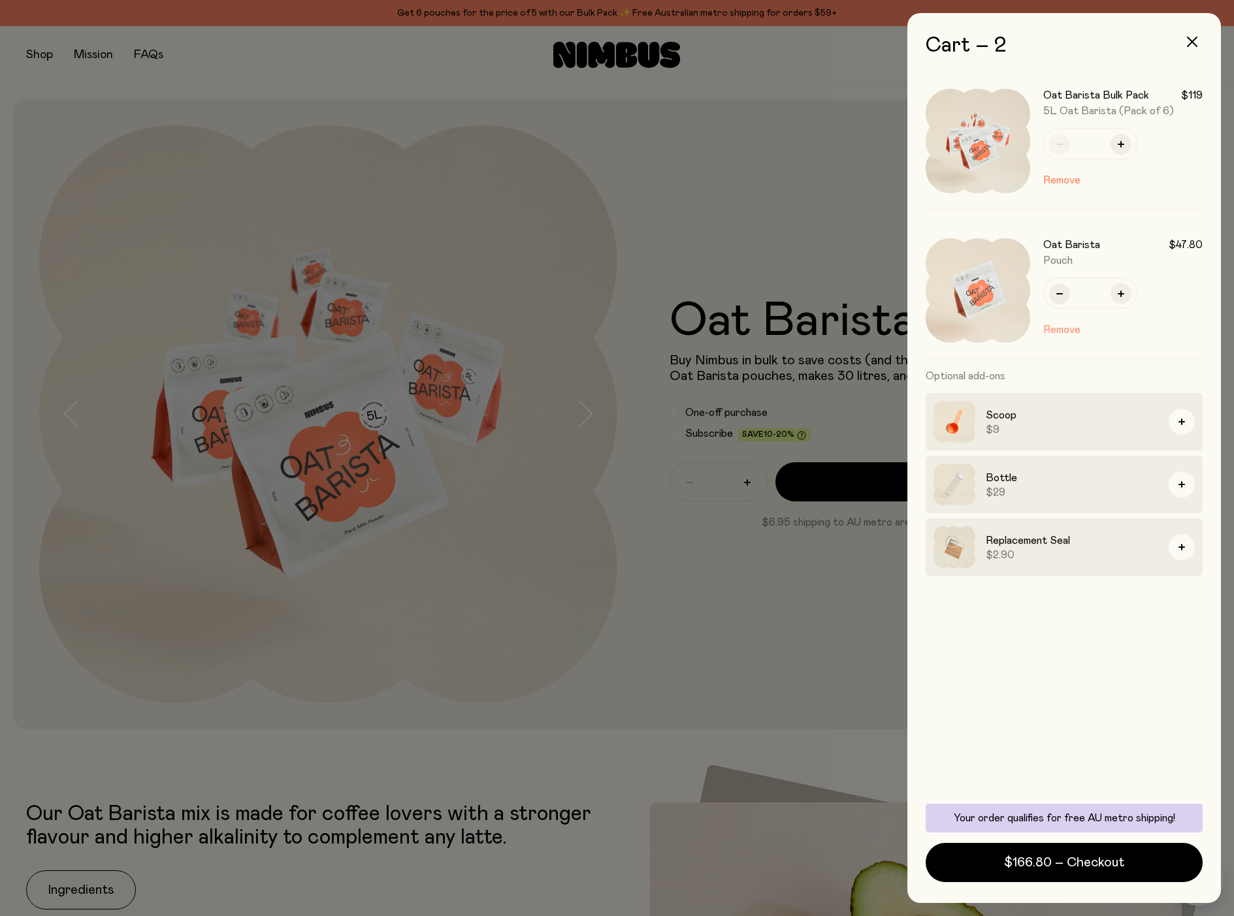
click at [1078, 332] on button "Remove" at bounding box center [1061, 330] width 37 height 16
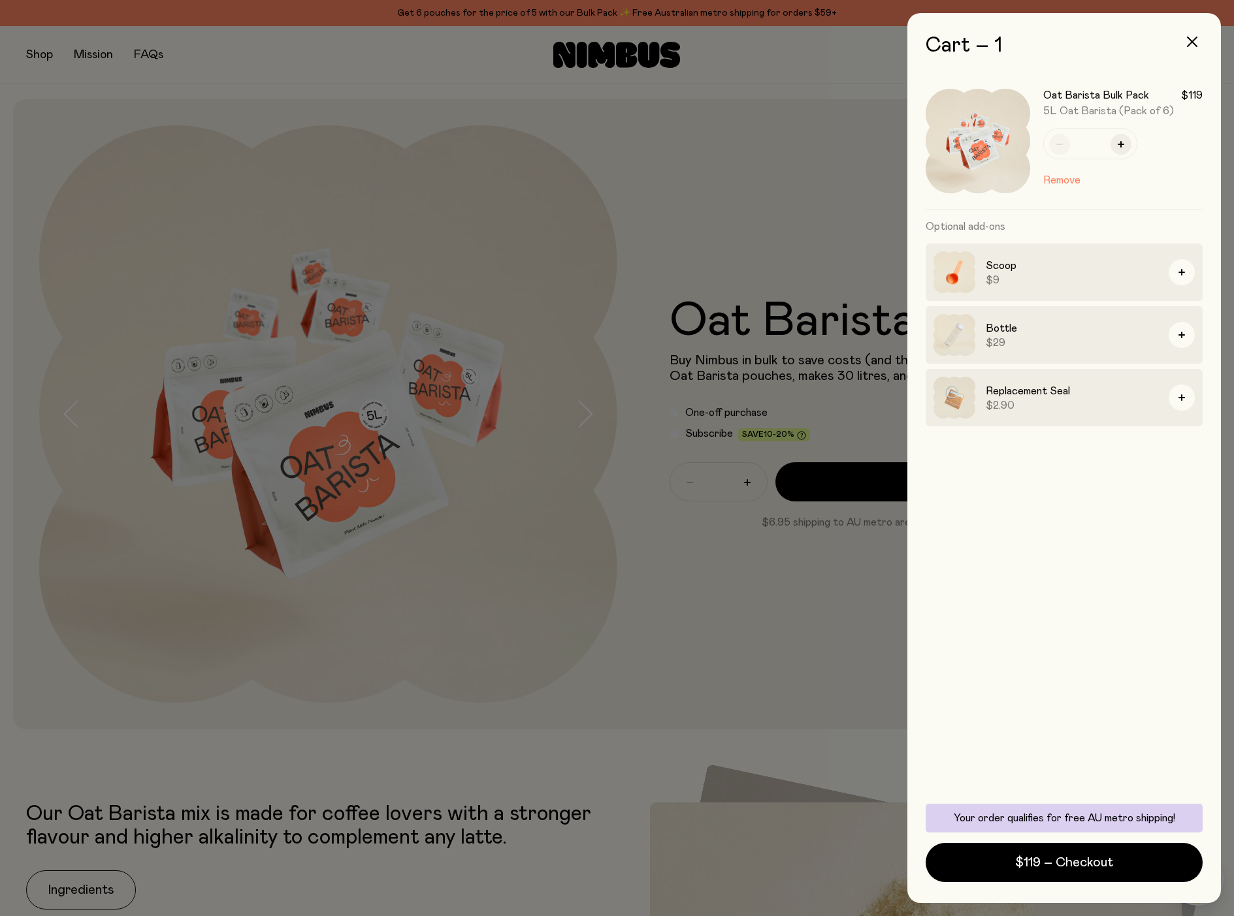
click at [817, 612] on div at bounding box center [617, 458] width 1234 height 916
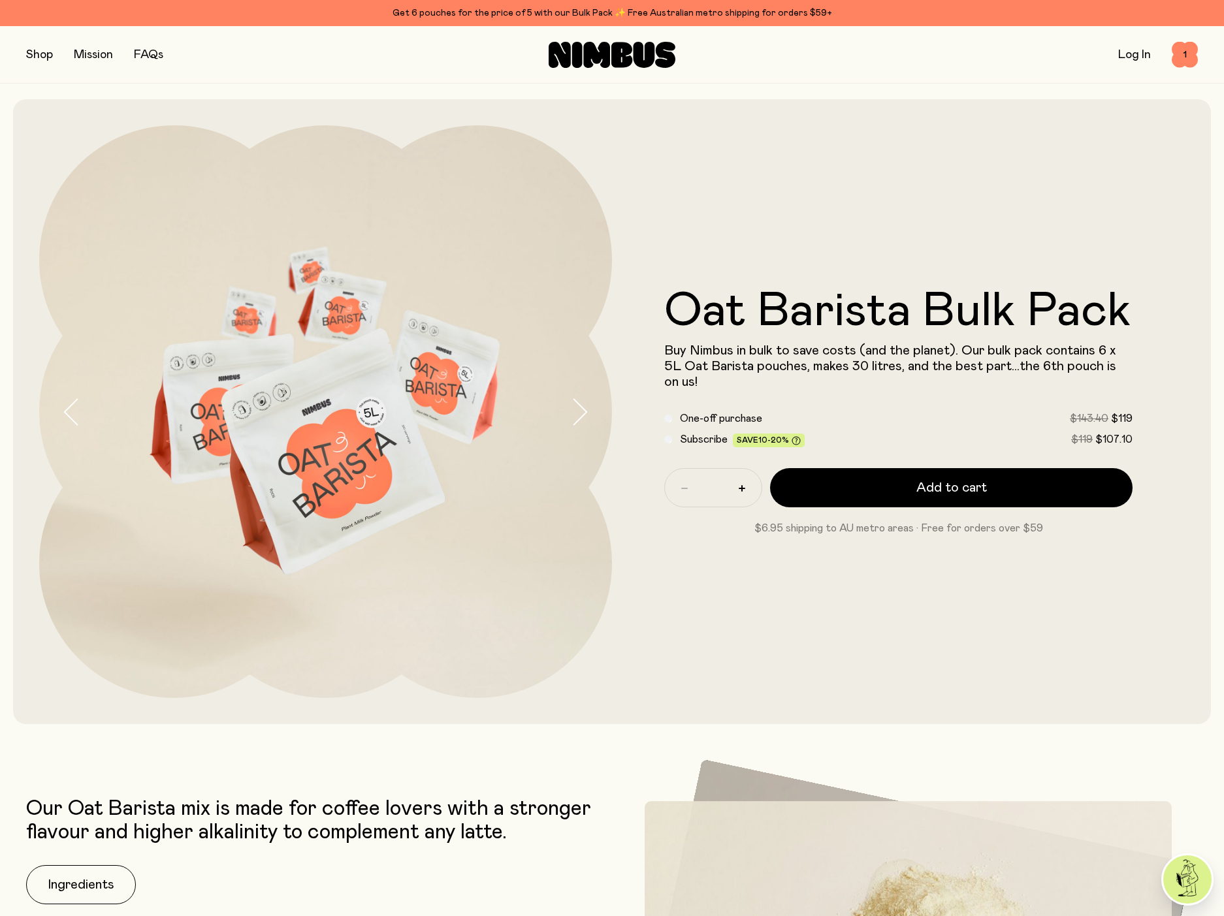
click at [38, 48] on button "button" at bounding box center [39, 55] width 27 height 18
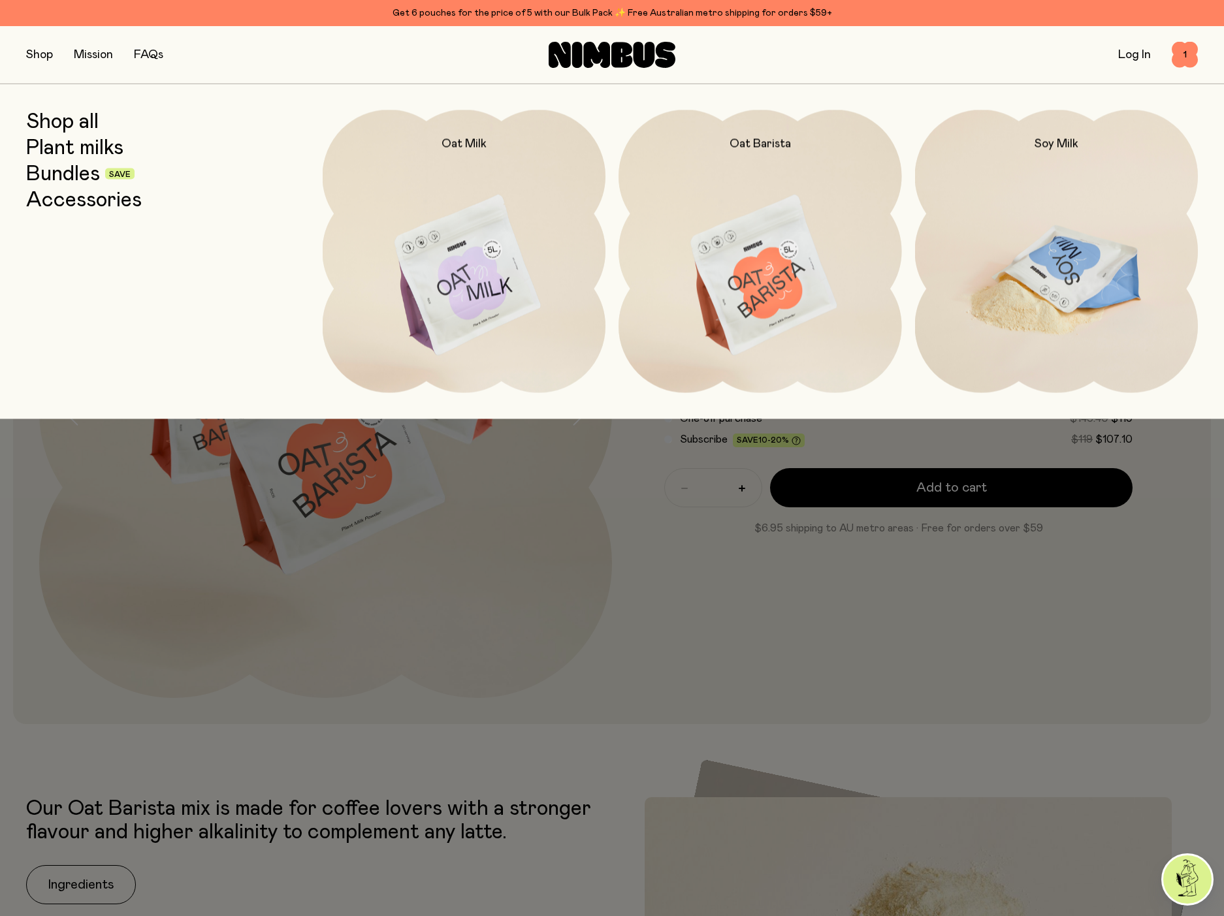
click at [996, 276] on img at bounding box center [1056, 276] width 283 height 332
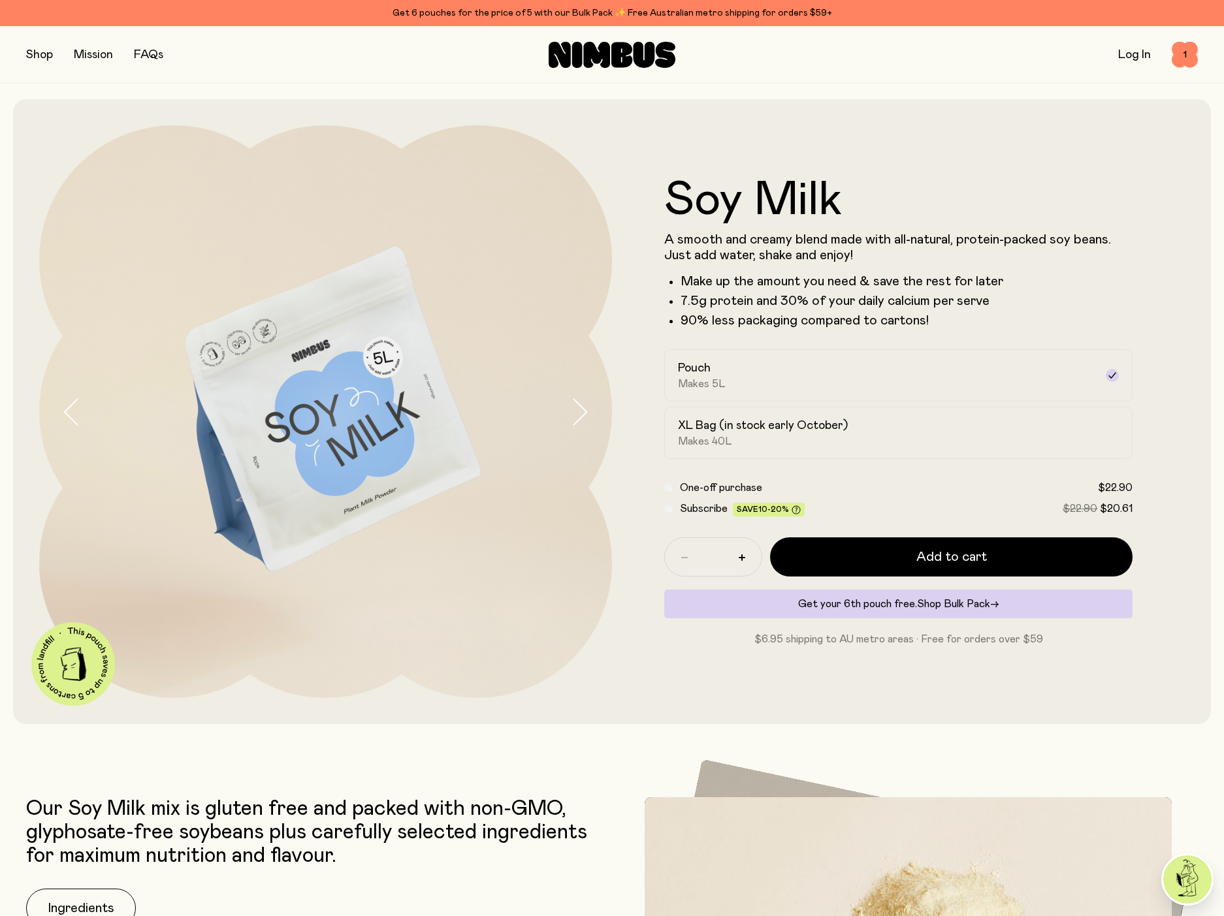
click at [972, 604] on span "Shop Bulk Pack" at bounding box center [953, 604] width 73 height 10
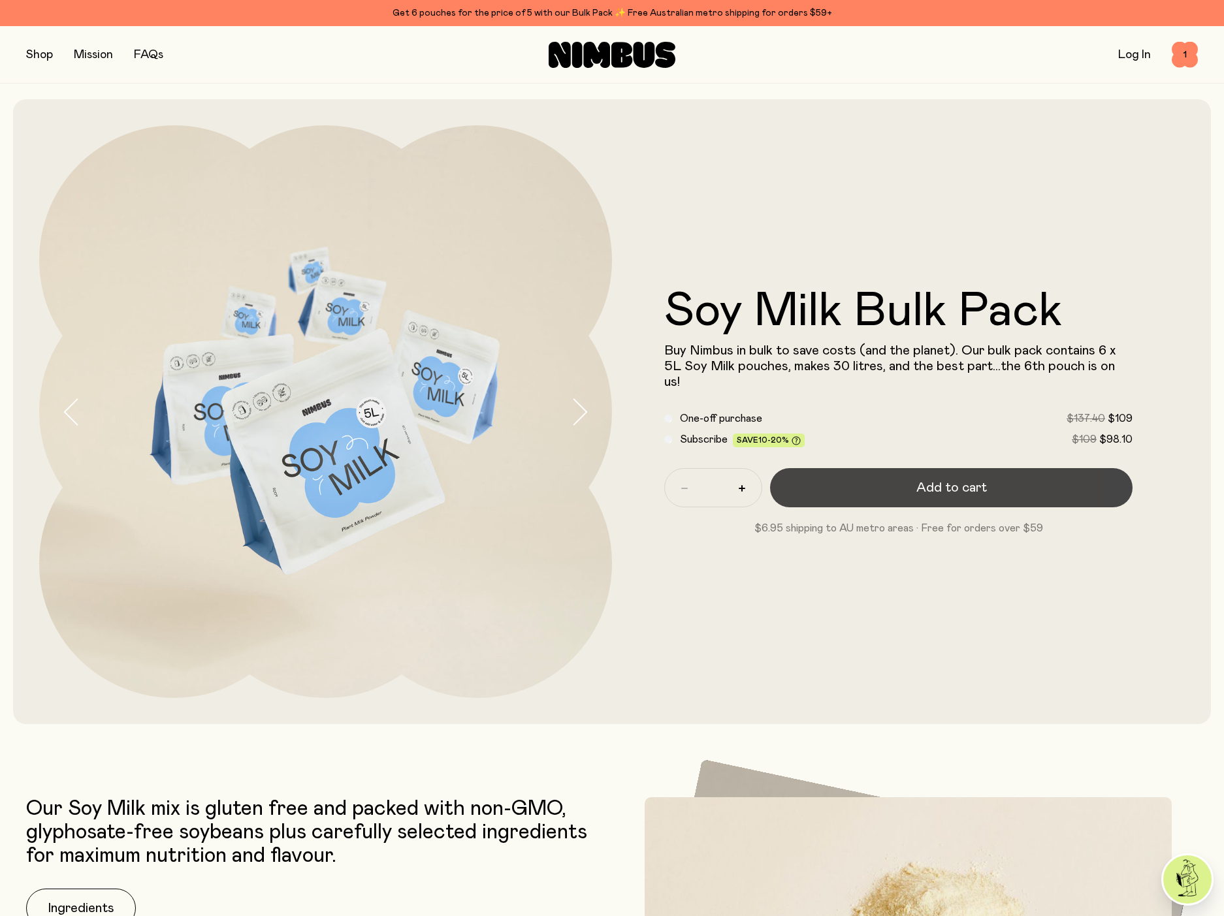
click at [993, 481] on button "Add to cart" at bounding box center [951, 487] width 362 height 39
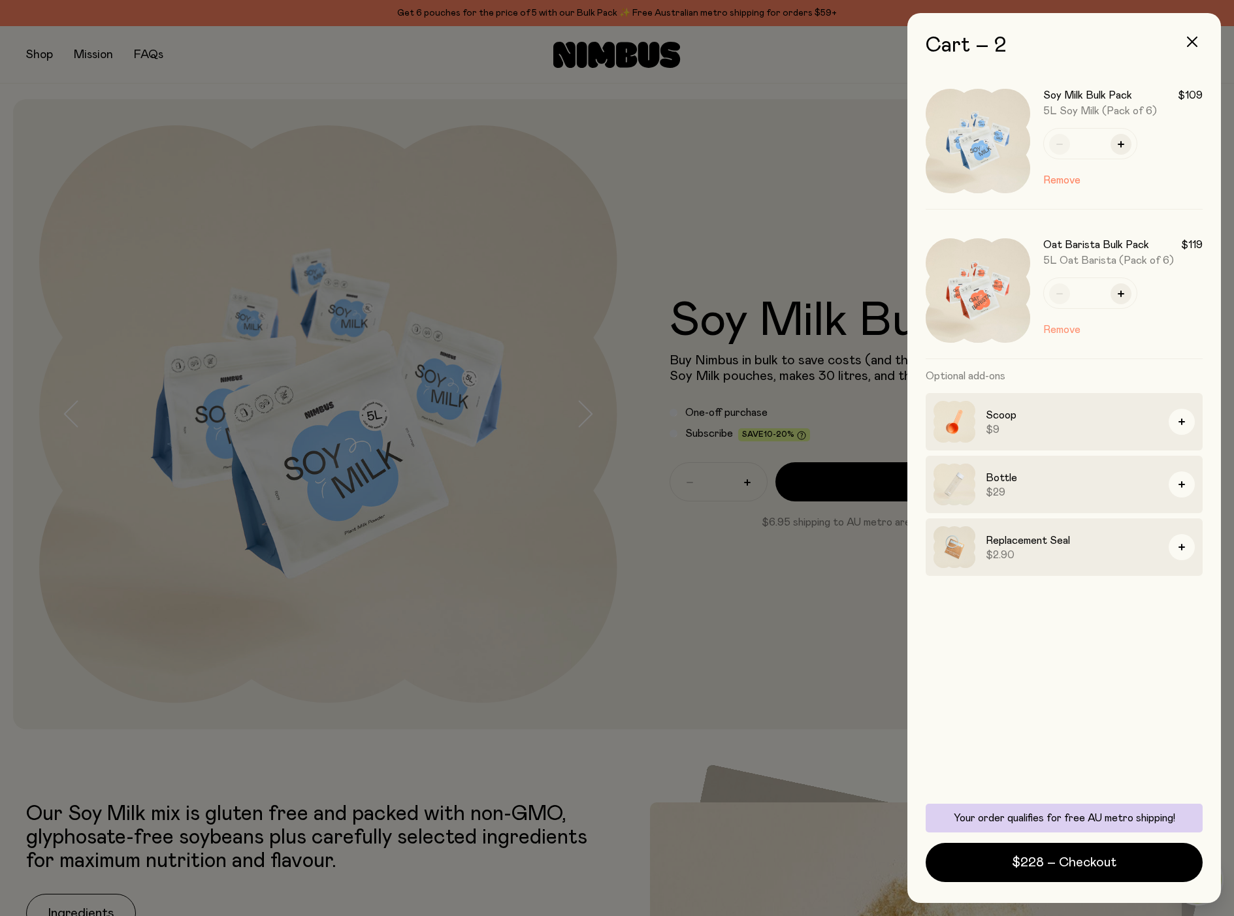
click at [1054, 333] on button "Remove" at bounding box center [1061, 330] width 37 height 16
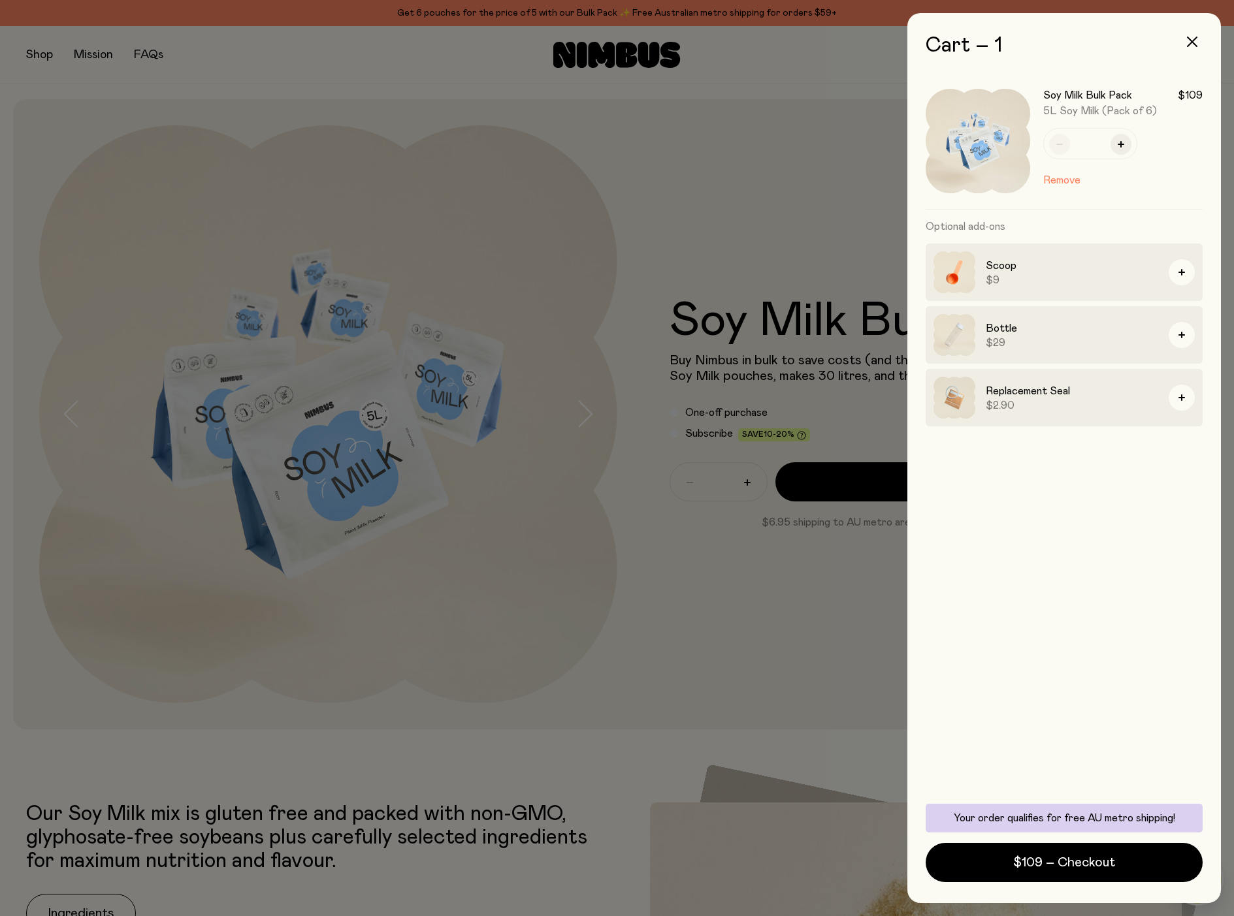
click at [790, 573] on div at bounding box center [617, 458] width 1234 height 916
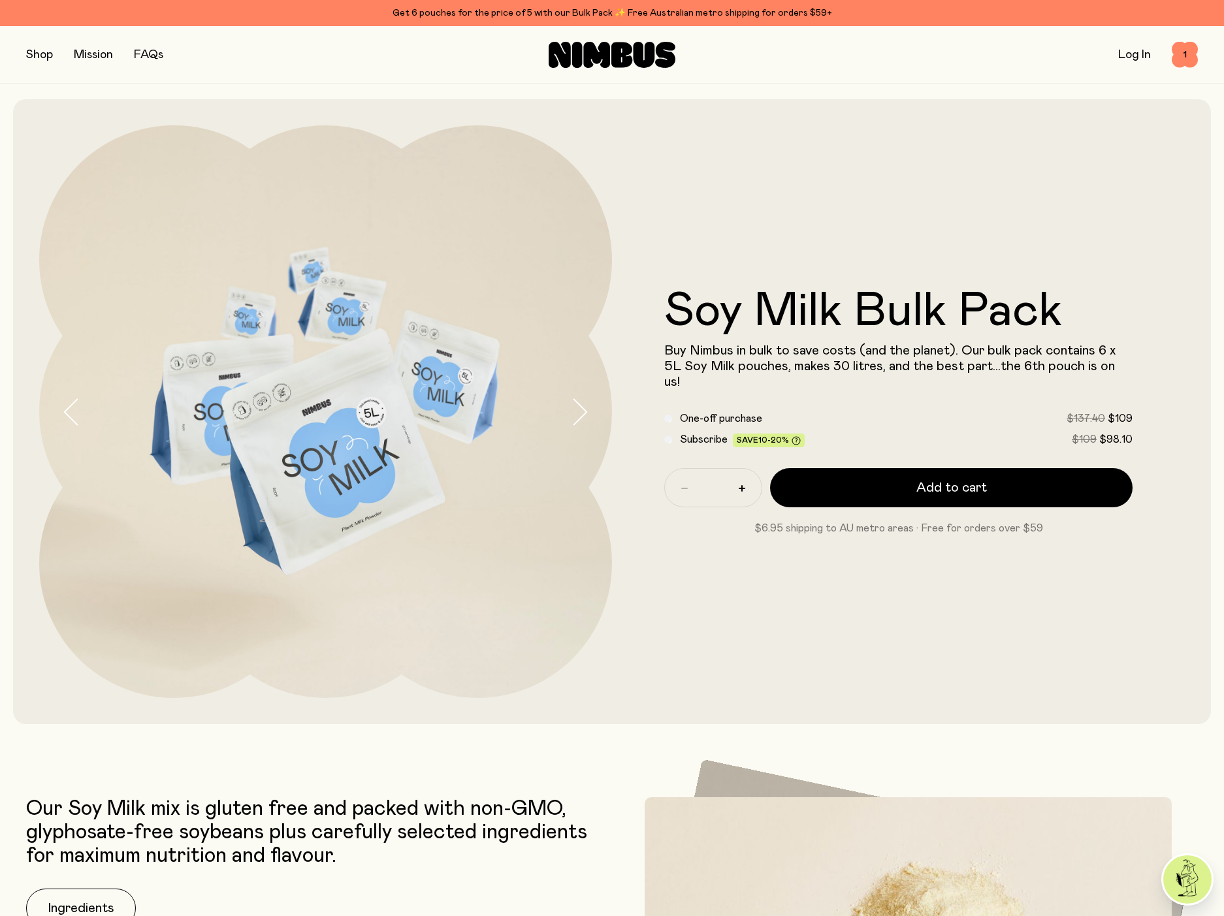
click at [853, 195] on div "Soy Milk Bulk Pack Buy Nimbus in bulk to save costs (and the planet). Our bulk …" at bounding box center [898, 411] width 573 height 573
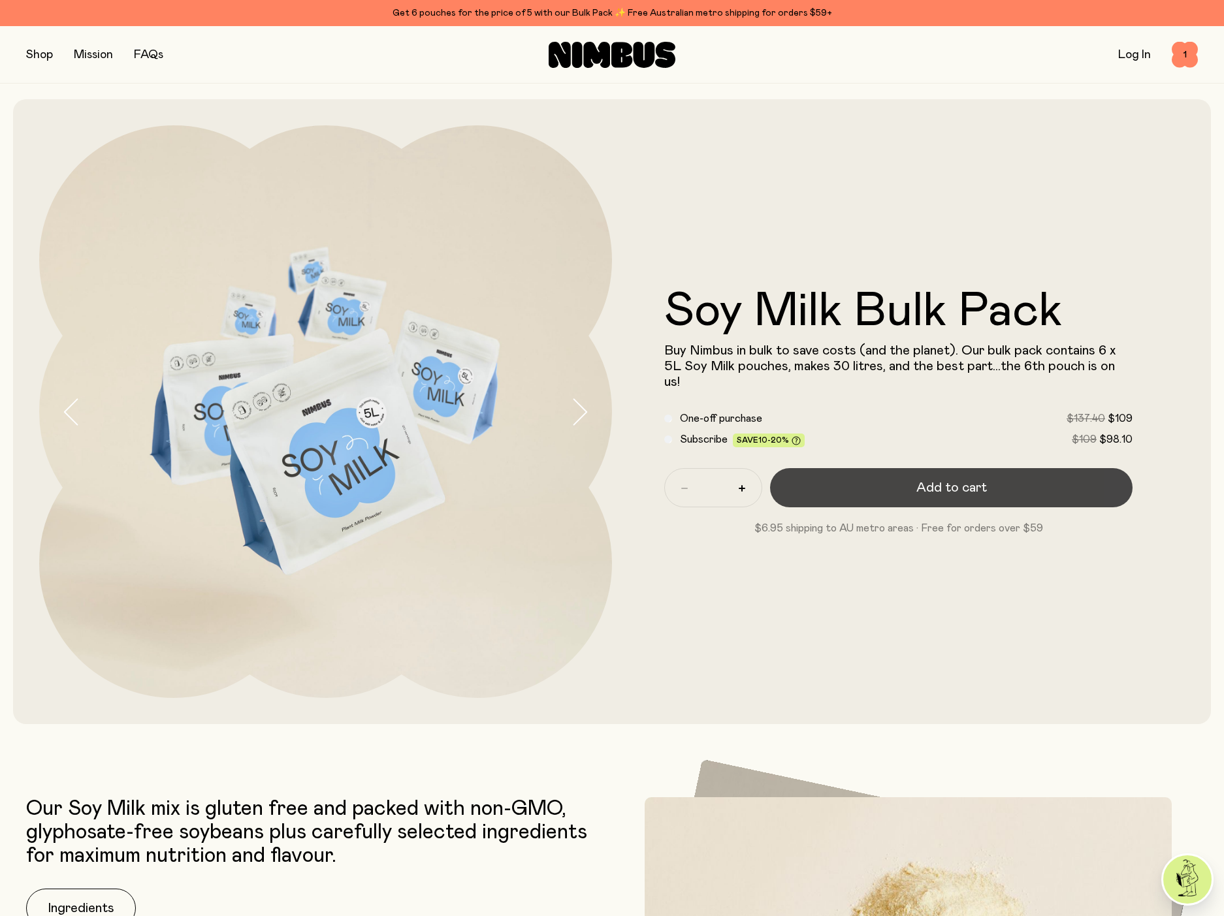
click at [857, 479] on button "Add to cart" at bounding box center [951, 487] width 362 height 39
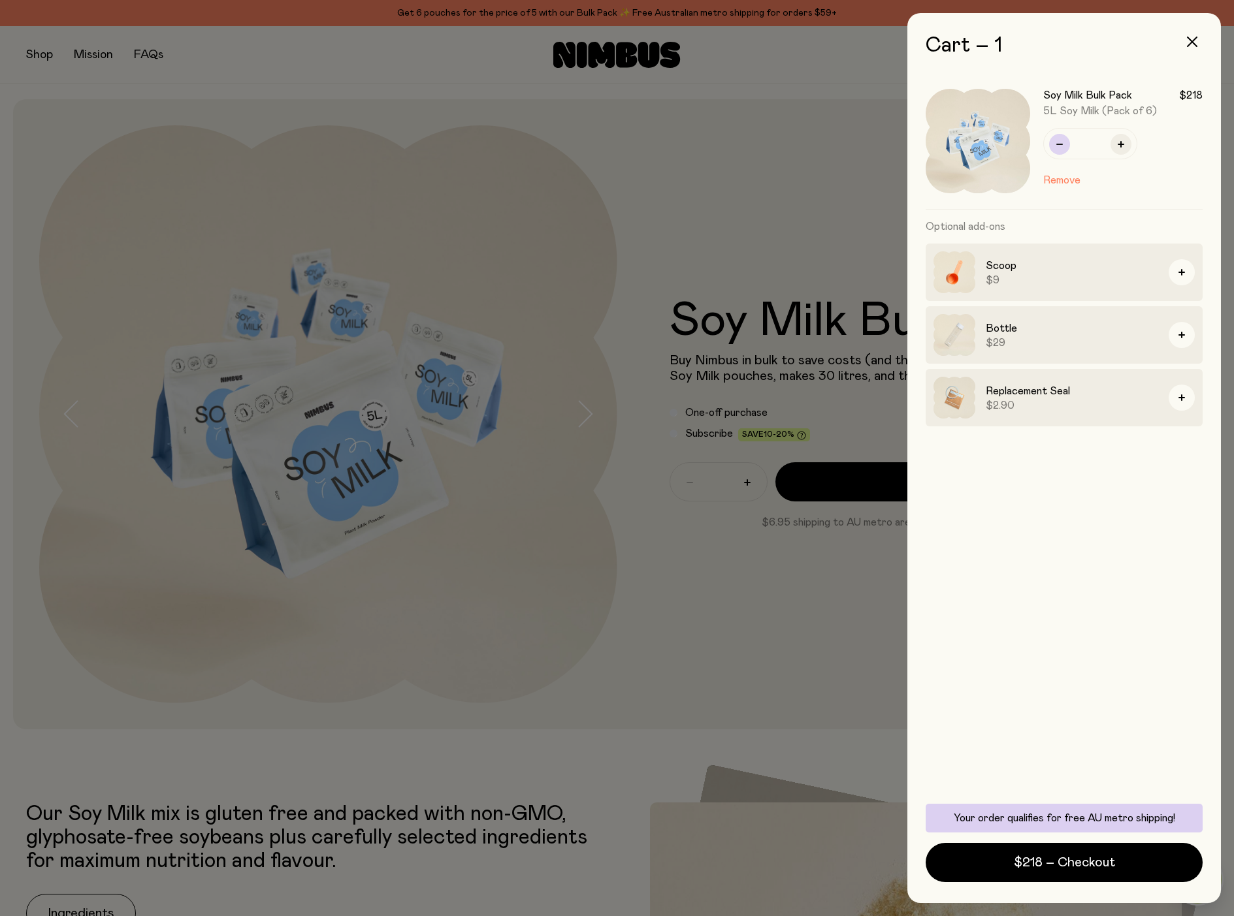
click at [1056, 142] on icon "button" at bounding box center [1059, 144] width 7 height 7
type input "*"
click at [616, 229] on div at bounding box center [617, 458] width 1234 height 916
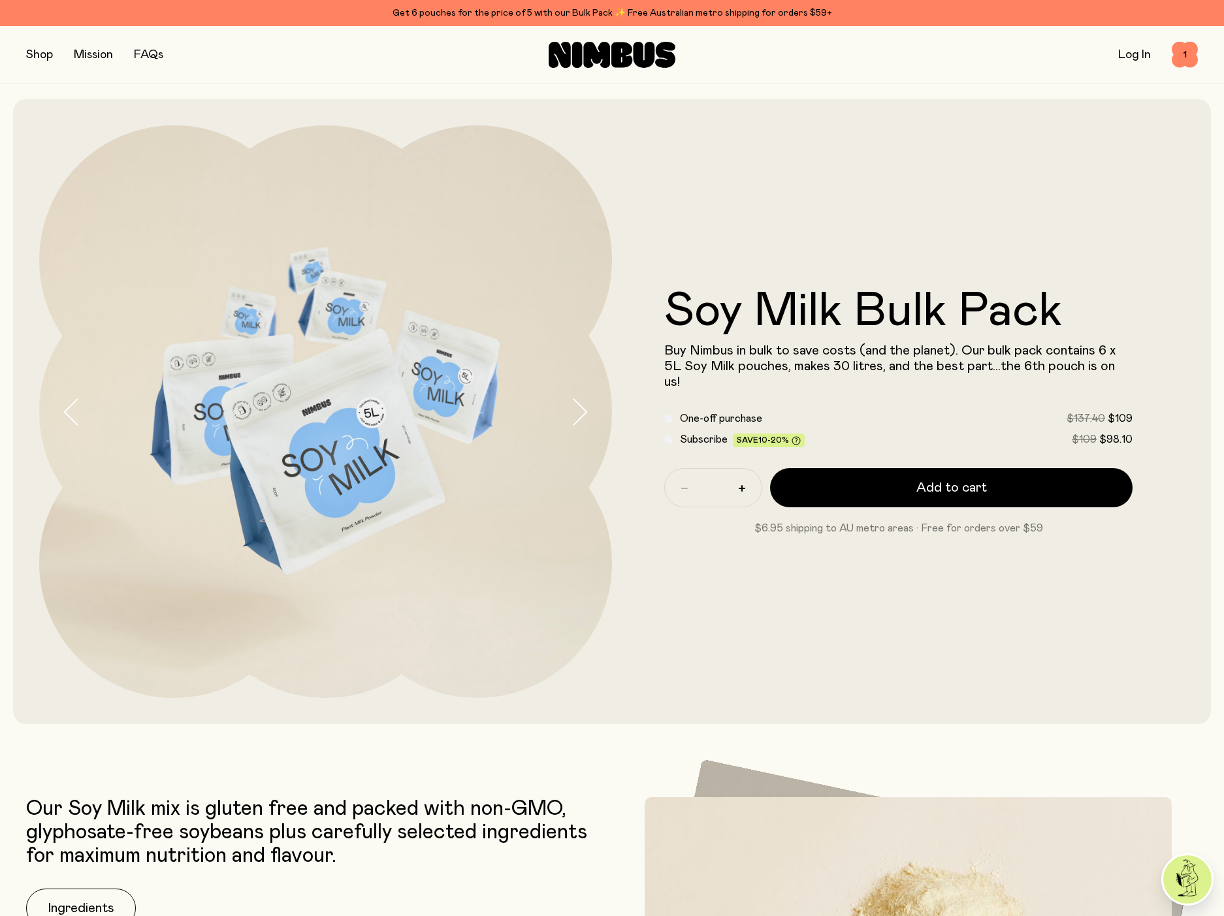
click at [44, 57] on button "button" at bounding box center [39, 55] width 27 height 18
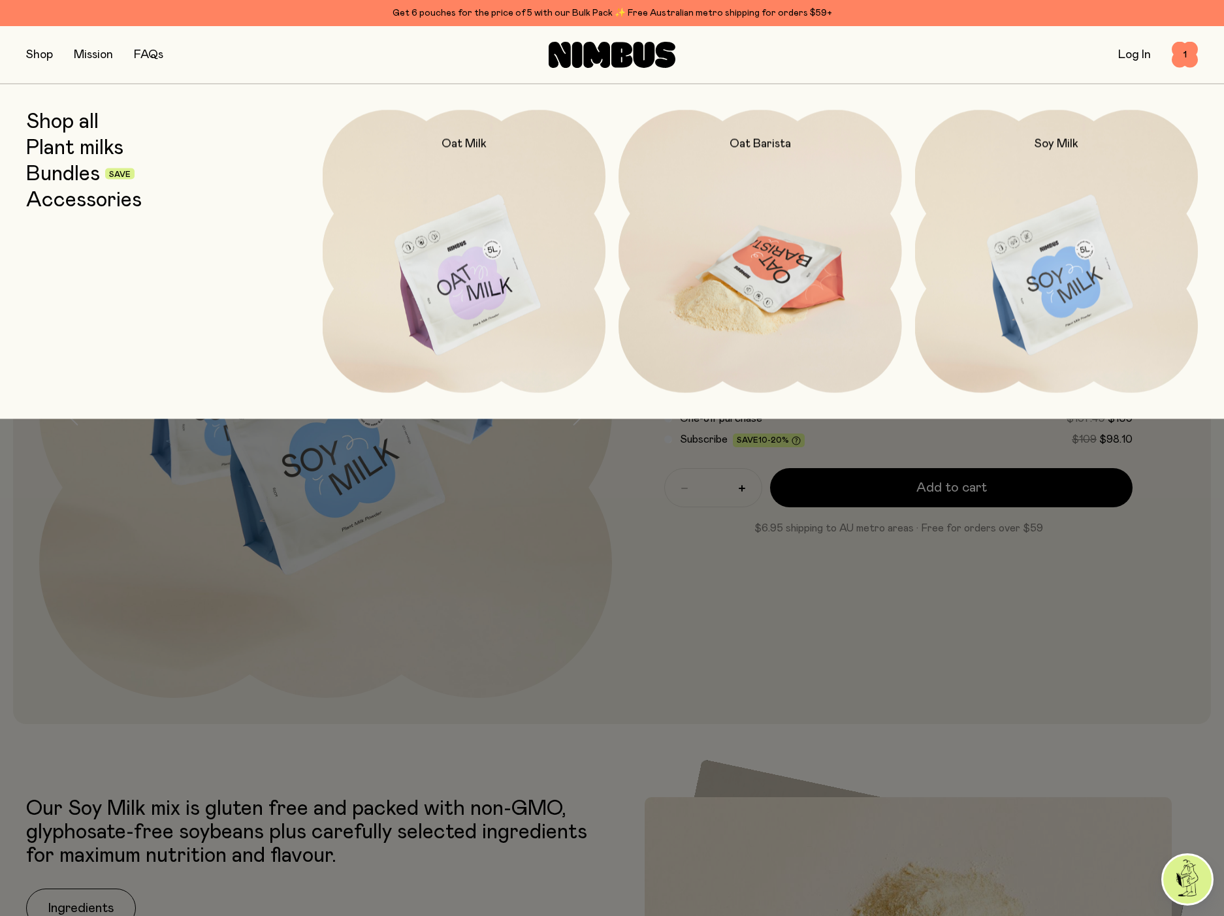
click at [767, 257] on img at bounding box center [759, 276] width 283 height 332
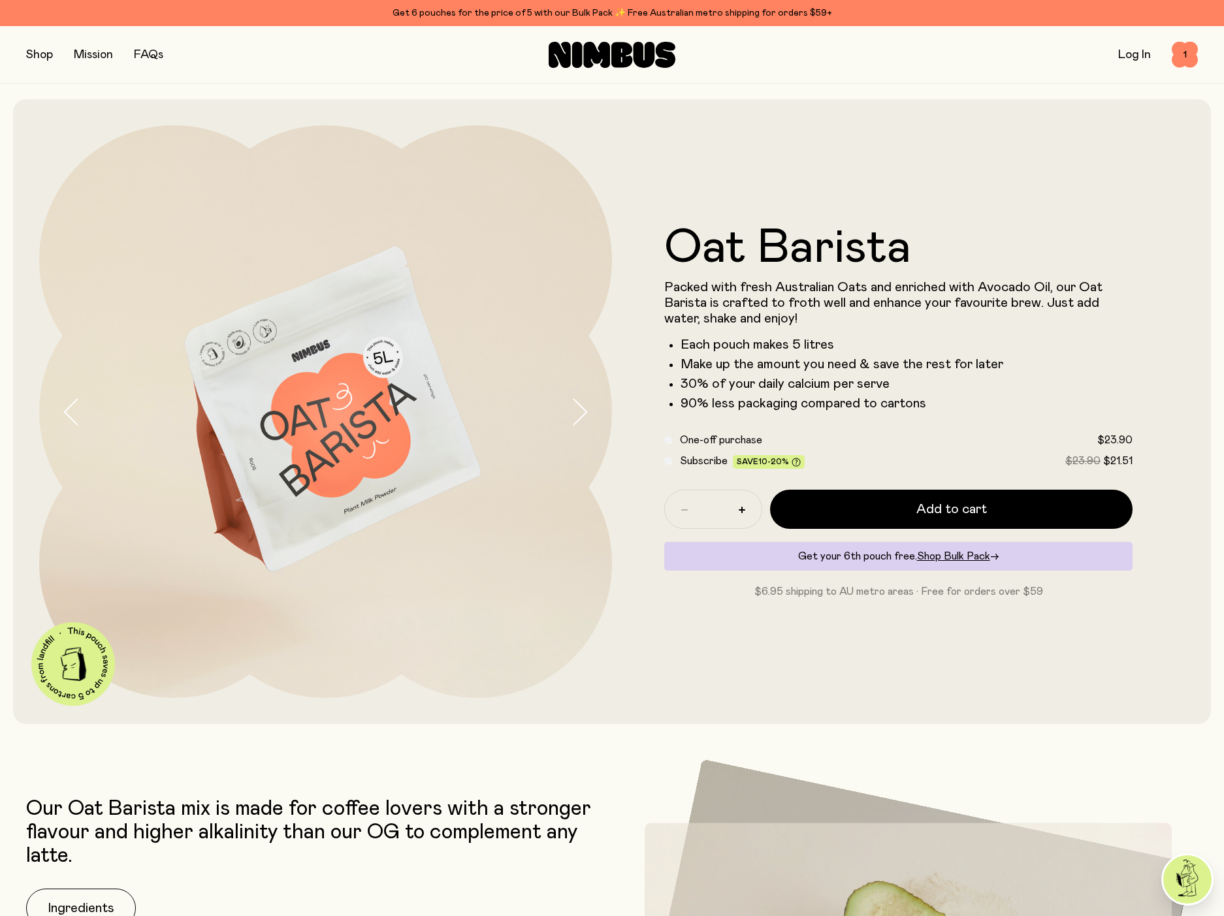
click at [942, 558] on span "Shop Bulk Pack" at bounding box center [953, 556] width 73 height 10
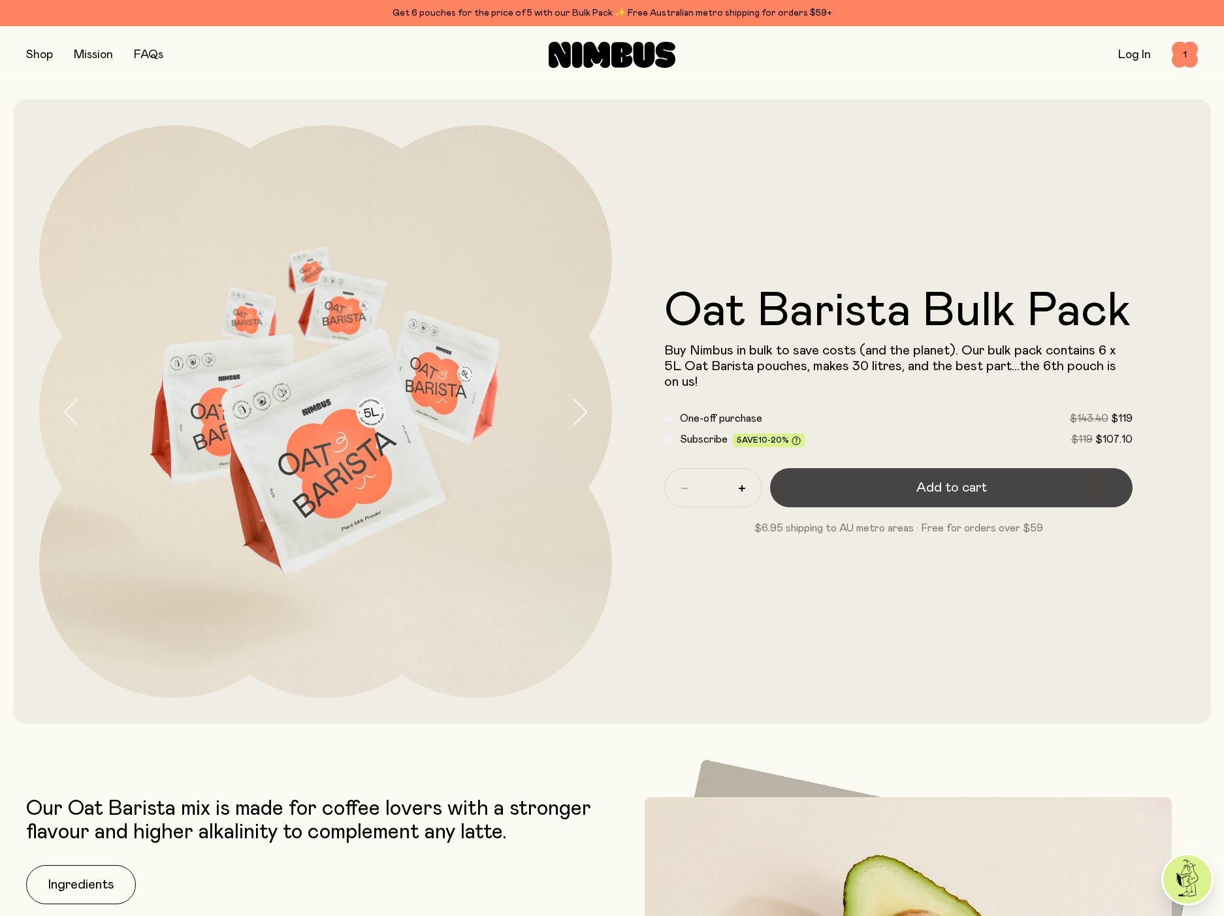
click at [921, 503] on button "Add to cart" at bounding box center [951, 487] width 362 height 39
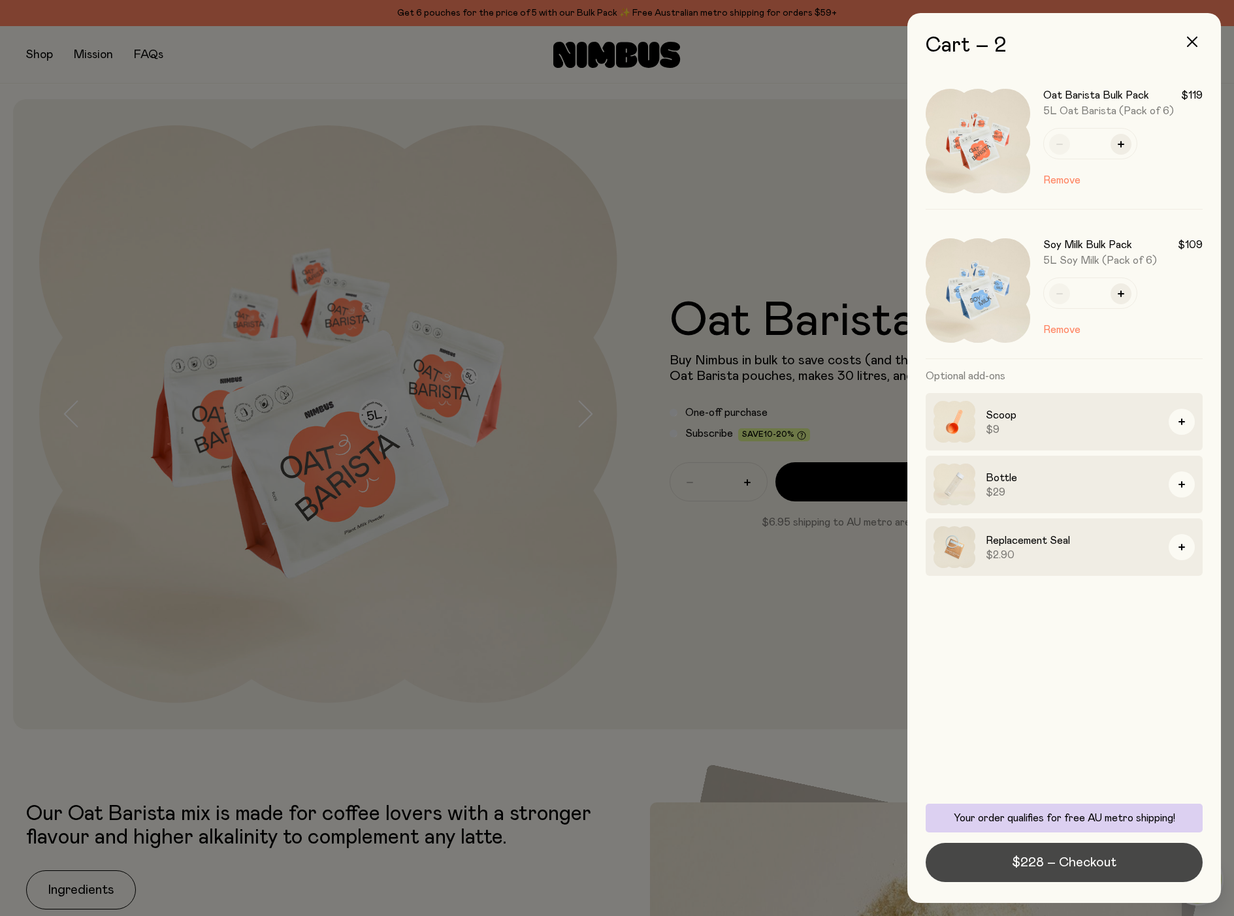
click at [1082, 874] on button "$228 – Checkout" at bounding box center [1063, 862] width 277 height 39
